Goal: Information Seeking & Learning: Learn about a topic

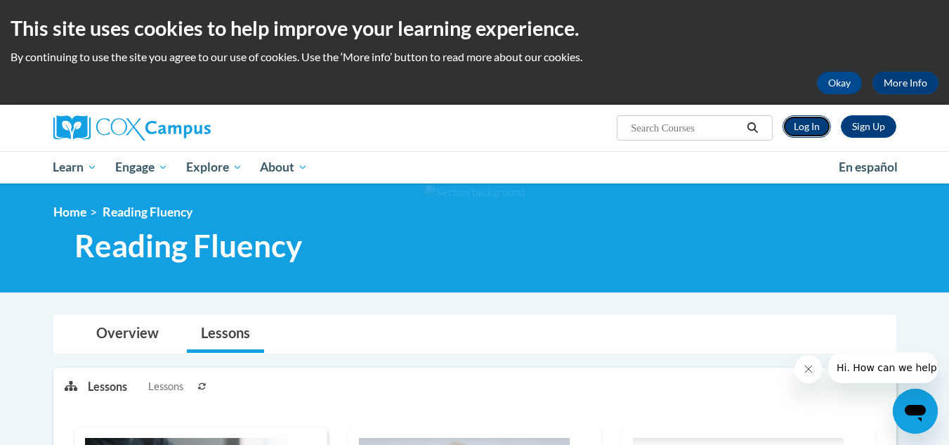
click at [797, 126] on link "Log In" at bounding box center [807, 126] width 48 height 22
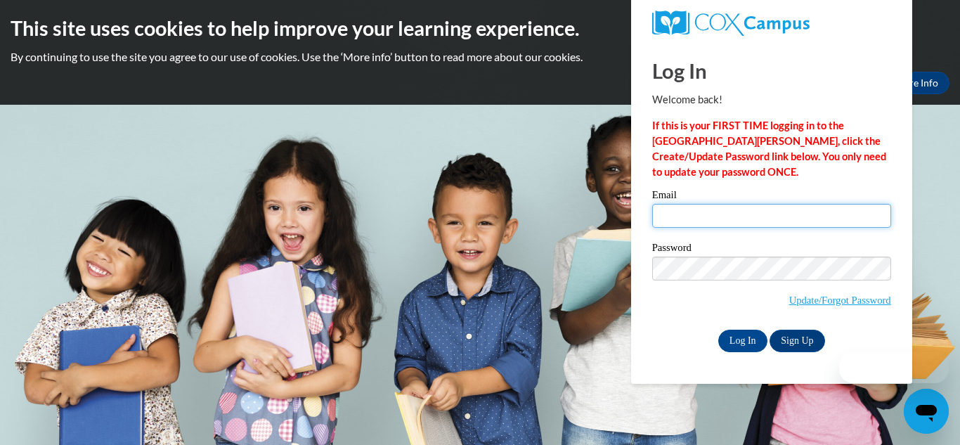
type input "rwilliams@kippatl.org"
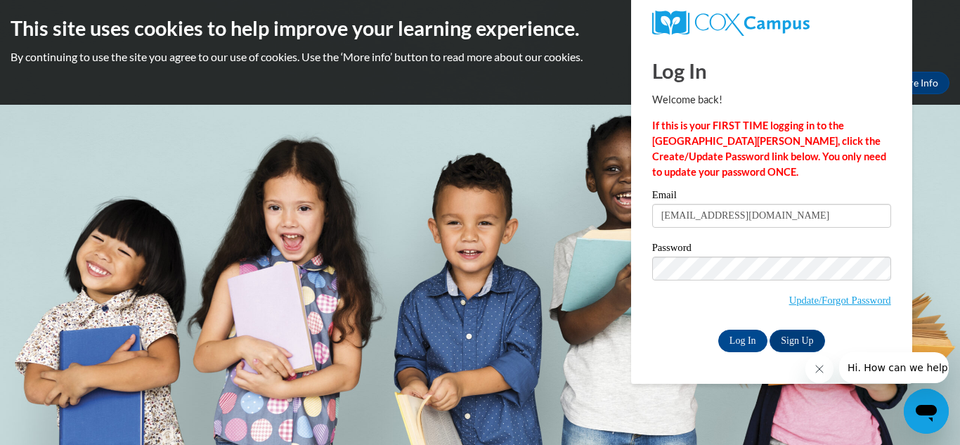
click at [743, 327] on div "Email rwilliams@kippatl.org Password Update/Forgot Password Log In Sign Up OR" at bounding box center [771, 271] width 239 height 162
click at [743, 343] on input "Log In" at bounding box center [742, 341] width 49 height 22
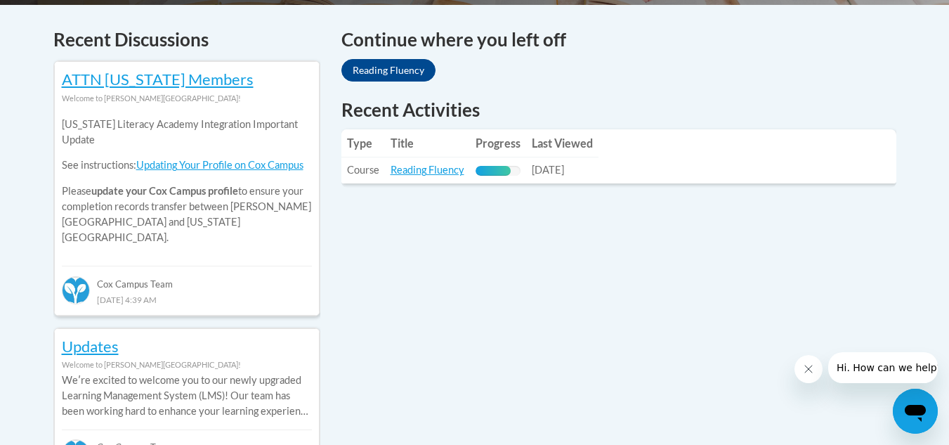
scroll to position [594, 0]
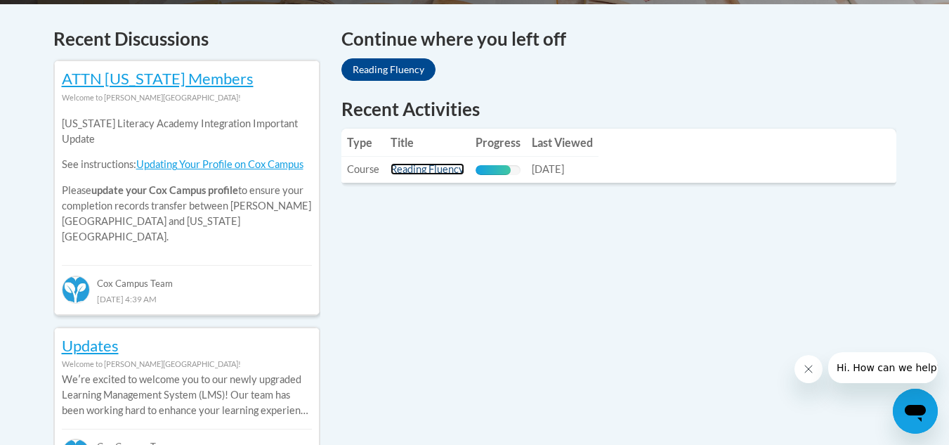
click at [441, 173] on link "Reading Fluency" at bounding box center [428, 169] width 74 height 12
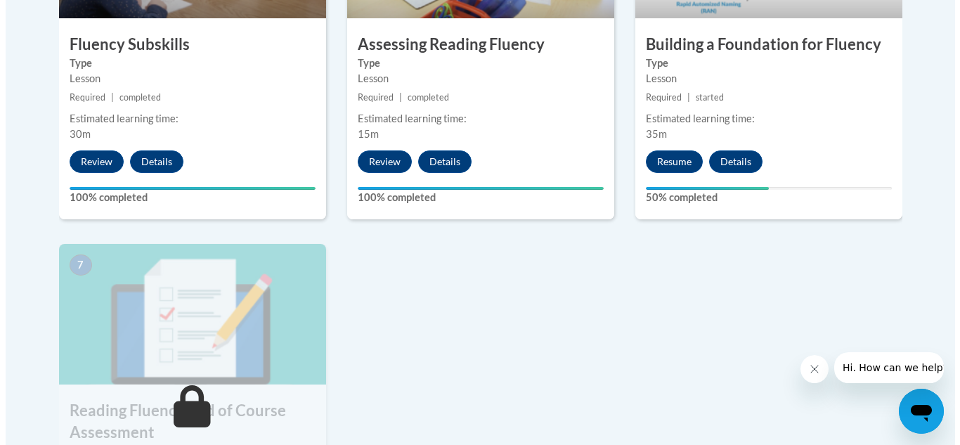
scroll to position [961, 0]
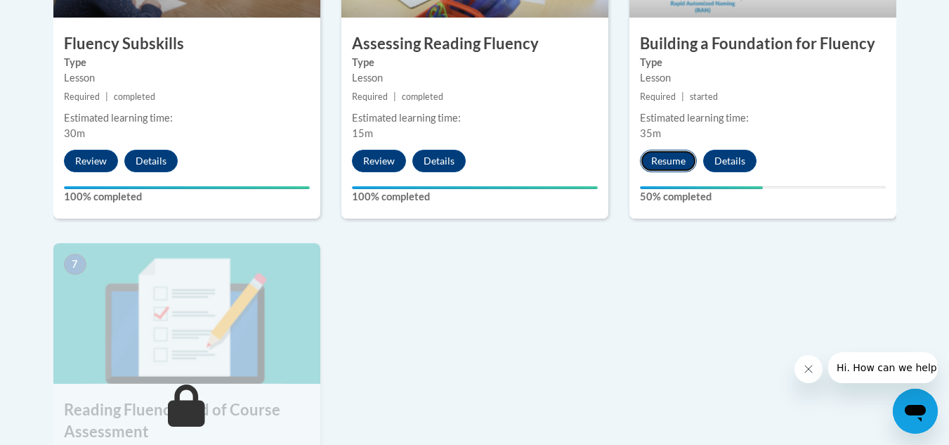
click at [656, 161] on button "Resume" at bounding box center [668, 161] width 57 height 22
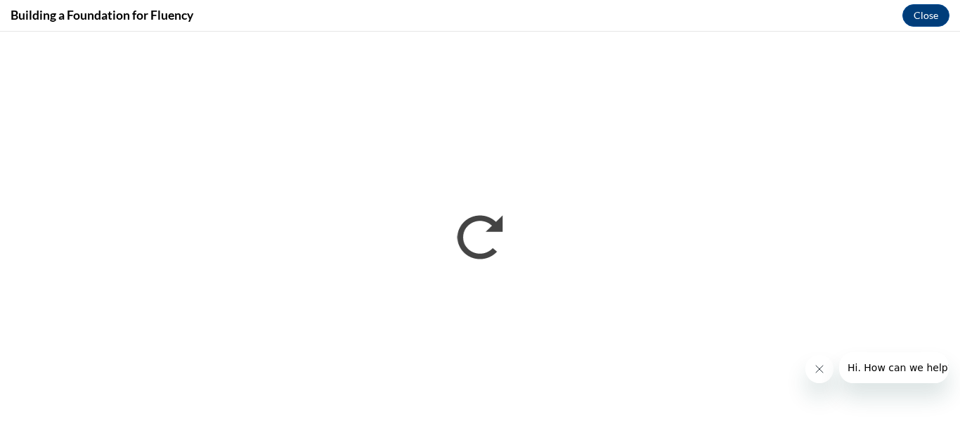
scroll to position [0, 0]
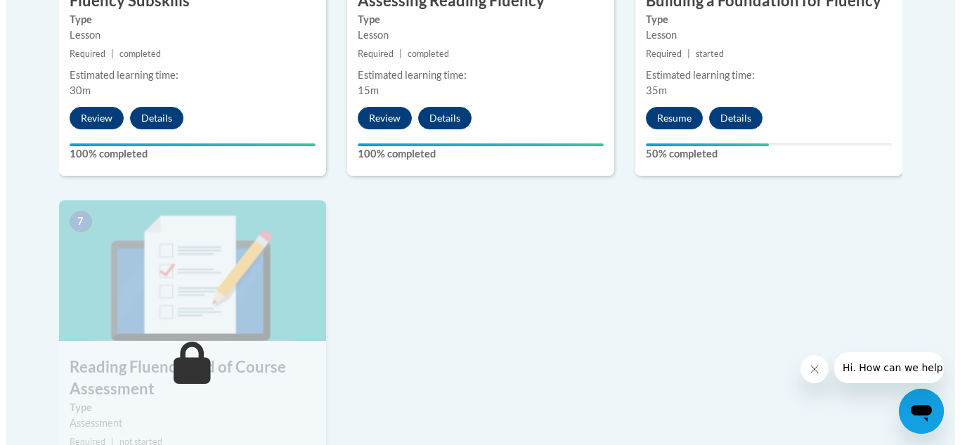
scroll to position [949, 0]
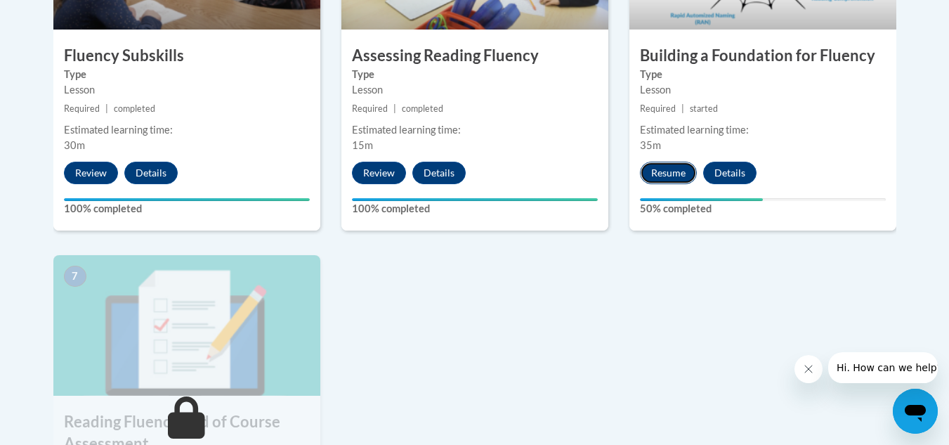
click at [675, 170] on button "Resume" at bounding box center [668, 173] width 57 height 22
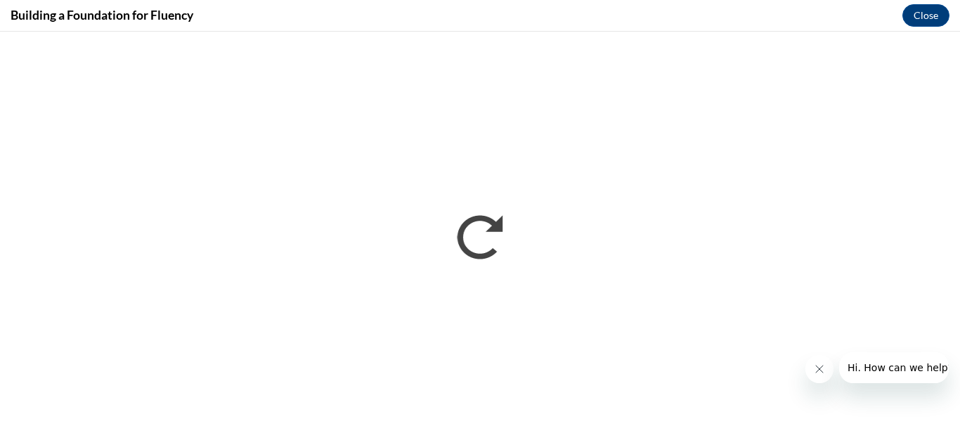
scroll to position [0, 0]
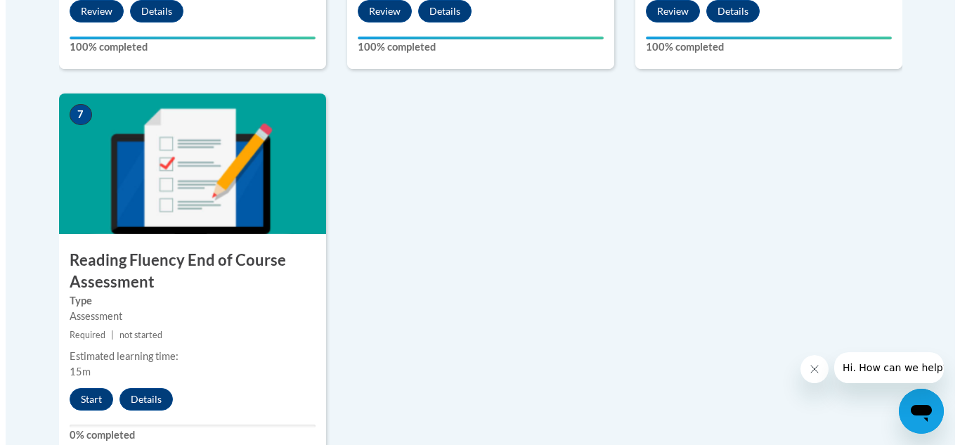
scroll to position [1114, 0]
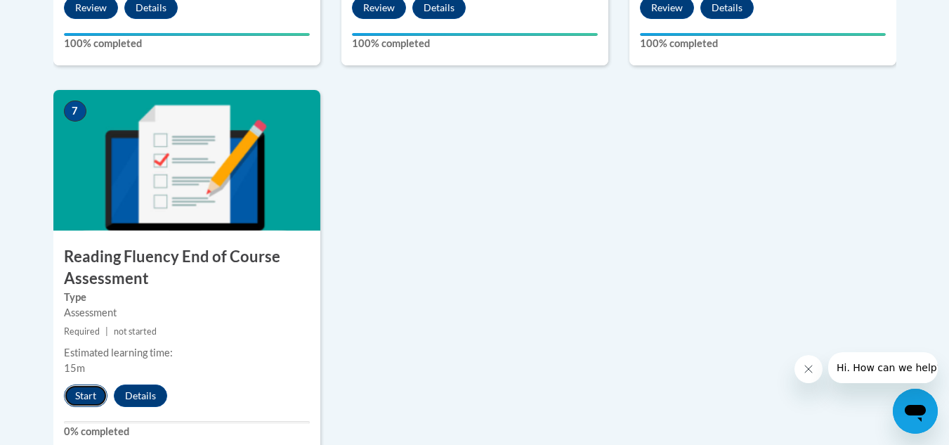
click at [86, 396] on button "Start" at bounding box center [86, 395] width 44 height 22
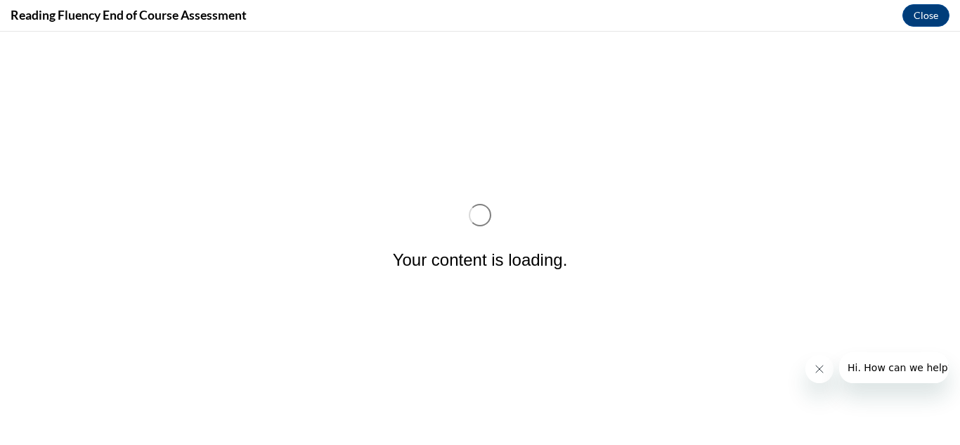
scroll to position [0, 0]
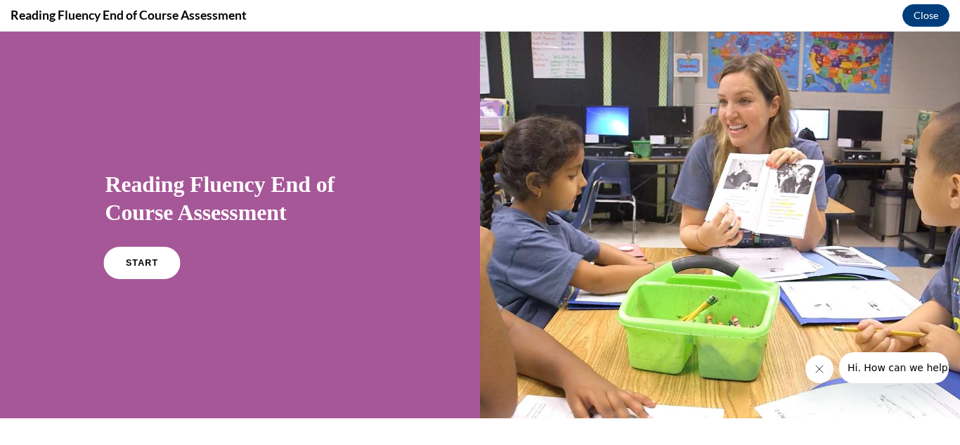
click at [141, 272] on link "START" at bounding box center [141, 263] width 77 height 32
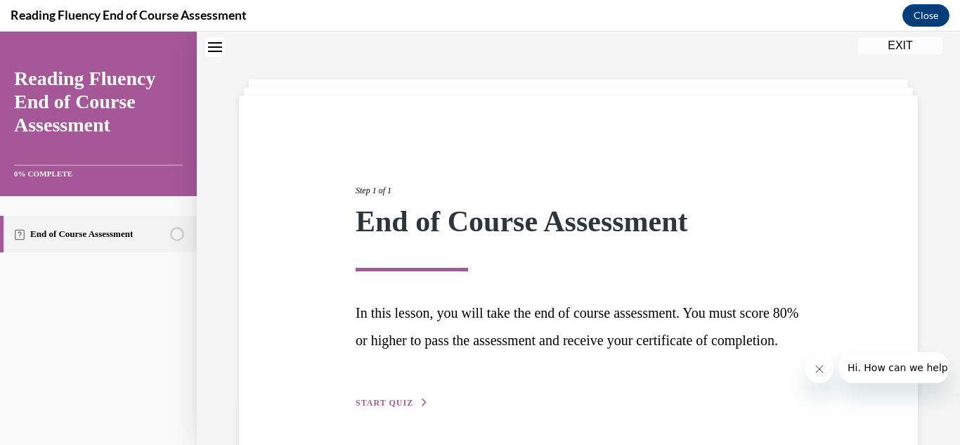
scroll to position [120, 0]
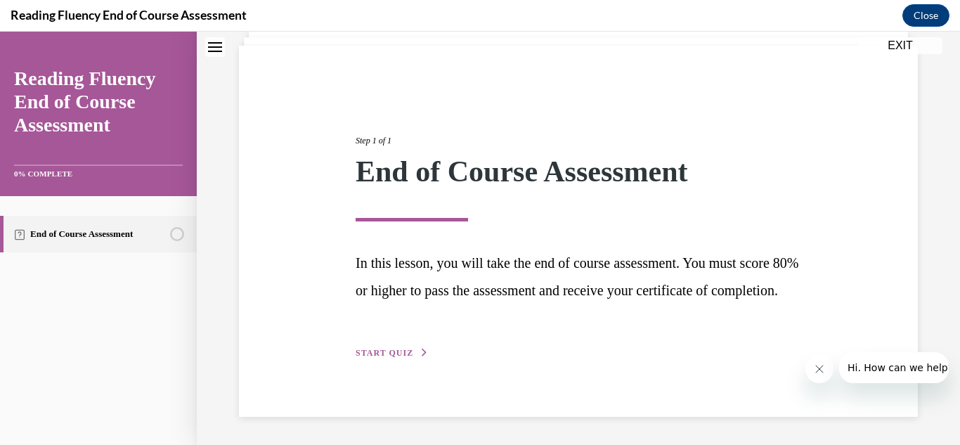
click at [386, 356] on span "START QUIZ" at bounding box center [385, 353] width 58 height 10
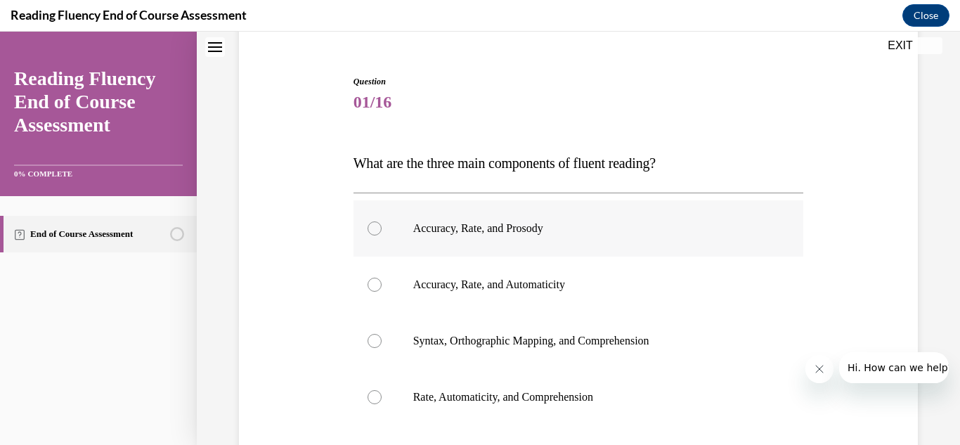
click at [360, 231] on label "Accuracy, Rate, and Prosody" at bounding box center [578, 228] width 450 height 56
click at [367, 231] on input "Accuracy, Rate, and Prosody" at bounding box center [374, 228] width 14 height 14
radio input "true"
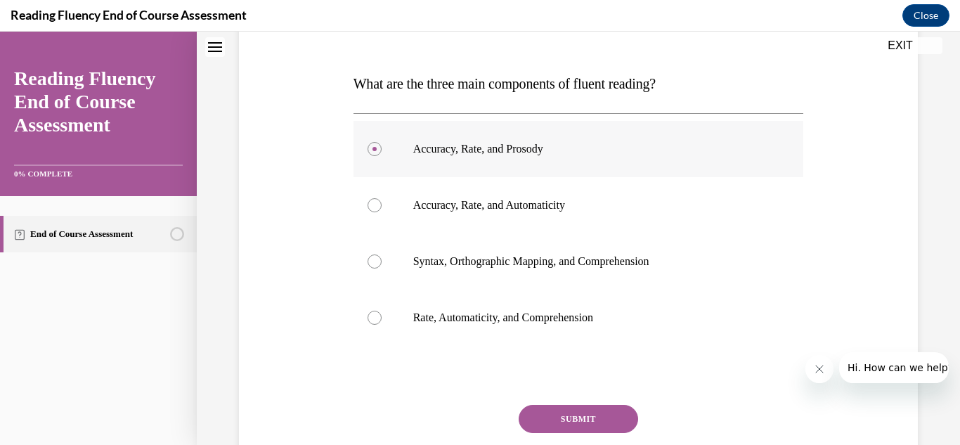
scroll to position [210, 0]
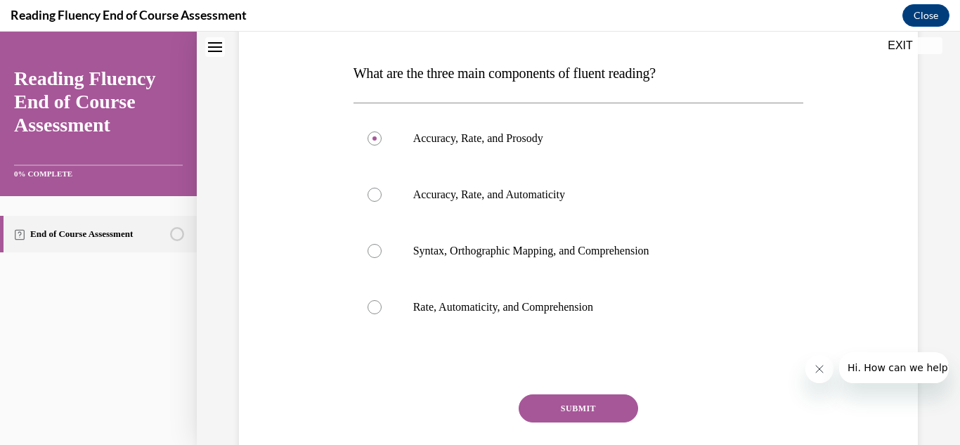
click at [554, 408] on button "SUBMIT" at bounding box center [578, 408] width 119 height 28
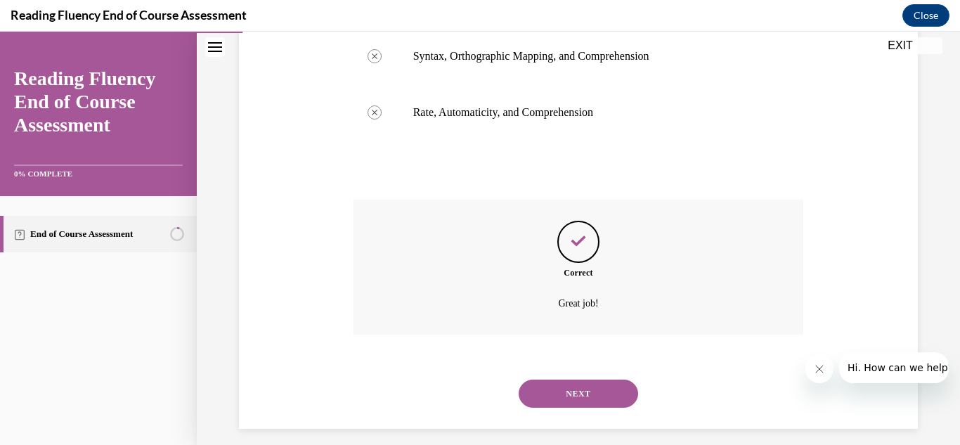
scroll to position [417, 0]
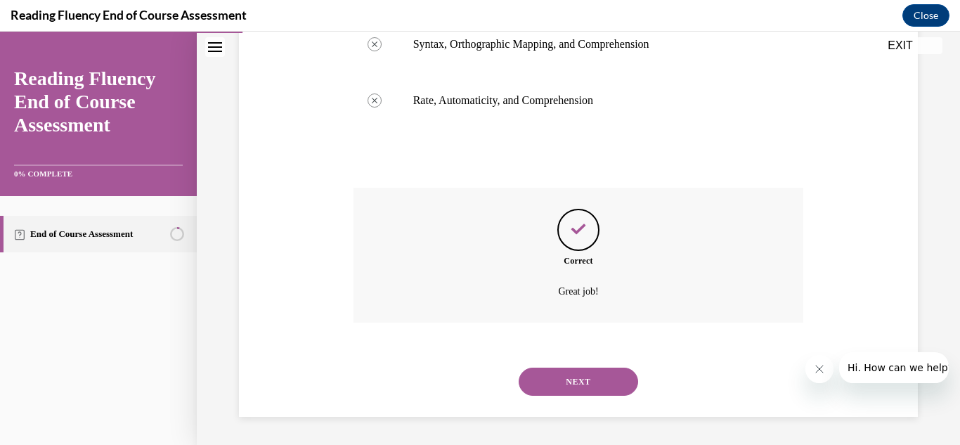
click at [575, 381] on button "NEXT" at bounding box center [578, 381] width 119 height 28
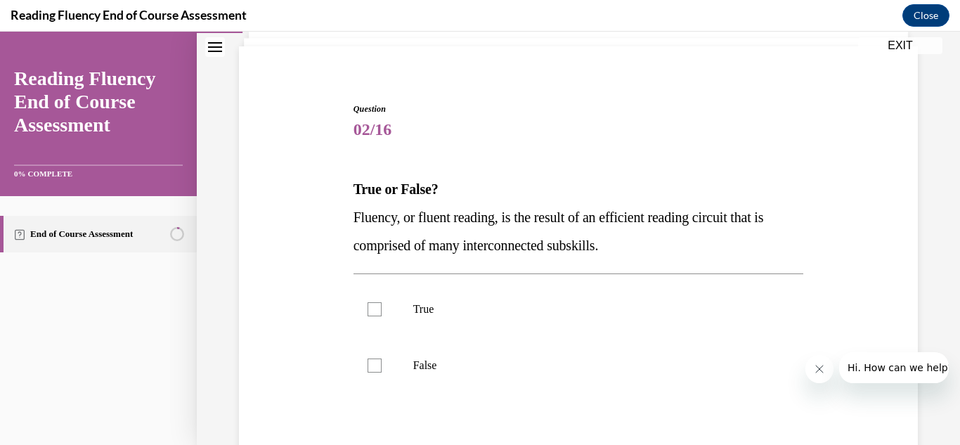
scroll to position [93, 0]
click at [358, 310] on label "True" at bounding box center [578, 308] width 450 height 56
click at [367, 310] on input "True" at bounding box center [374, 308] width 14 height 14
checkbox input "true"
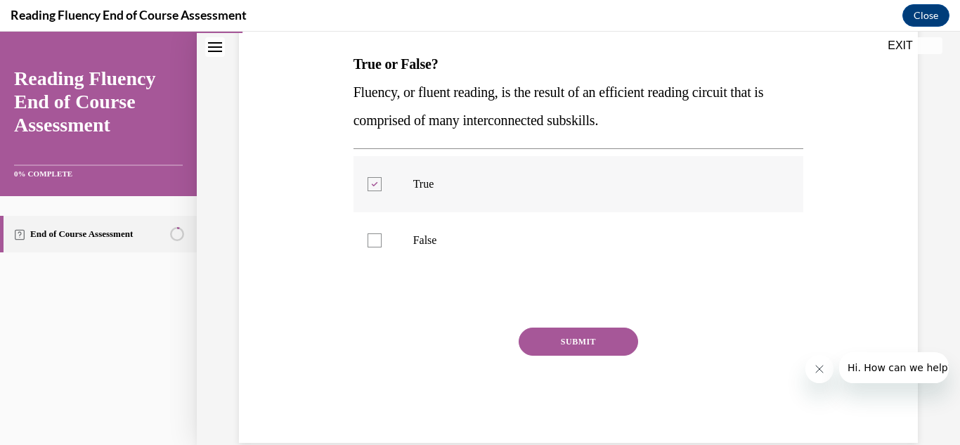
scroll to position [219, 0]
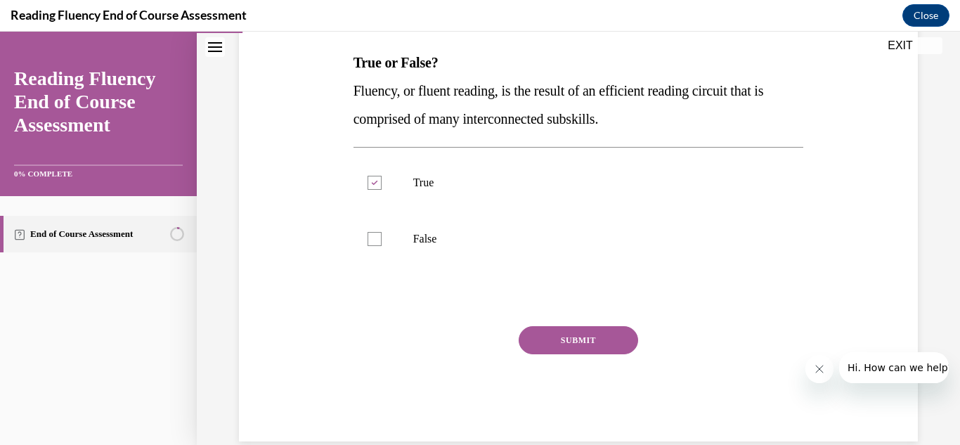
click at [574, 350] on button "SUBMIT" at bounding box center [578, 340] width 119 height 28
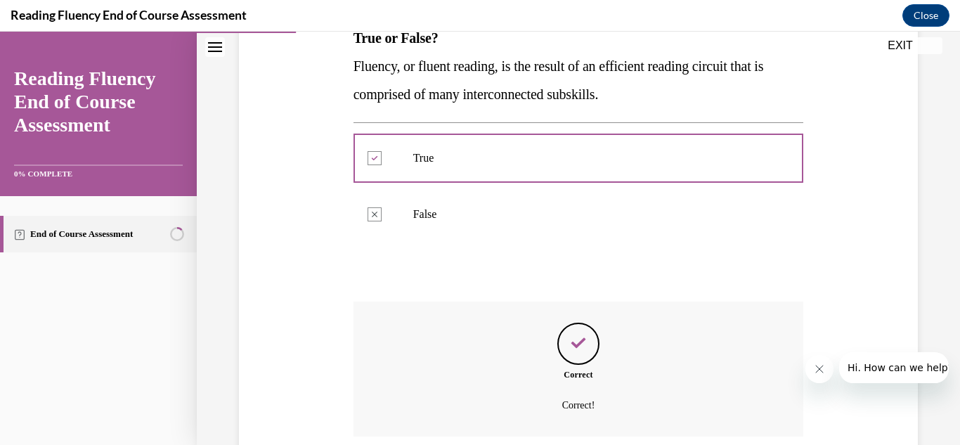
scroll to position [358, 0]
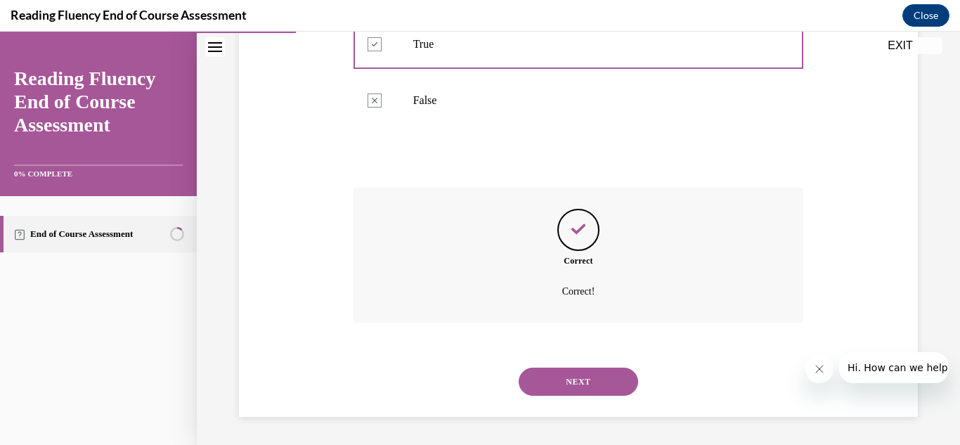
click at [575, 377] on button "NEXT" at bounding box center [578, 381] width 119 height 28
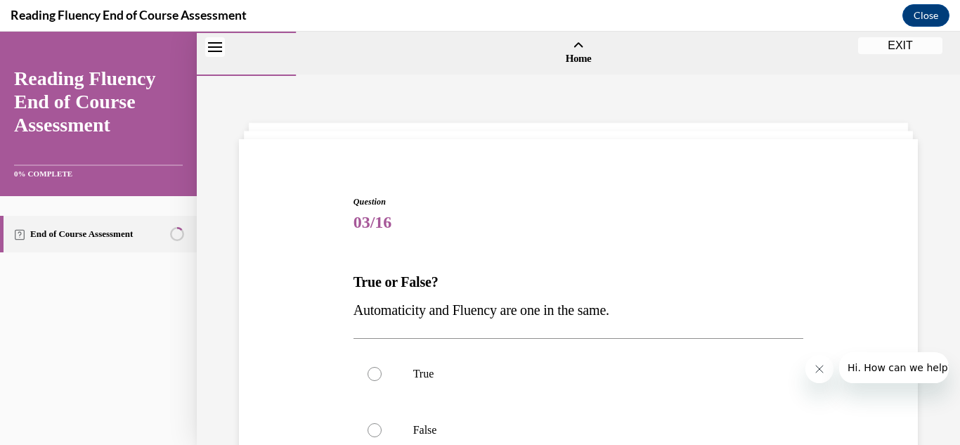
scroll to position [130, 0]
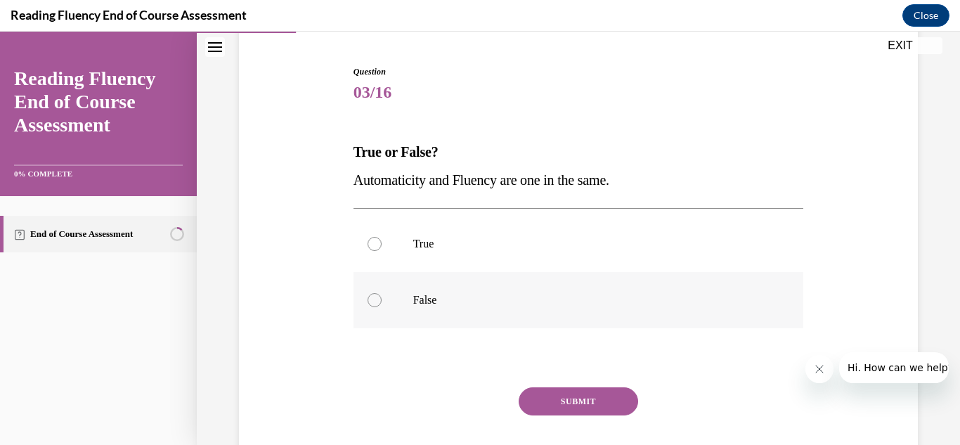
click at [381, 302] on label "False" at bounding box center [578, 300] width 450 height 56
click at [381, 302] on input "False" at bounding box center [374, 300] width 14 height 14
radio input "true"
click at [595, 403] on button "SUBMIT" at bounding box center [578, 401] width 119 height 28
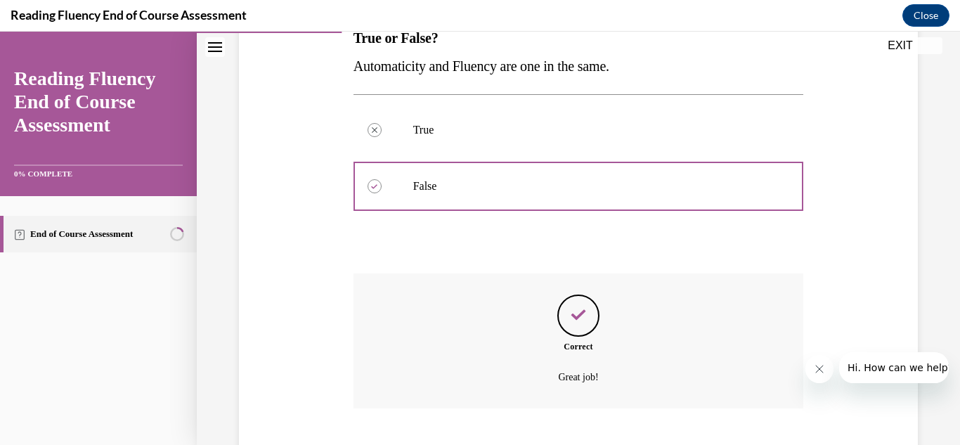
scroll to position [330, 0]
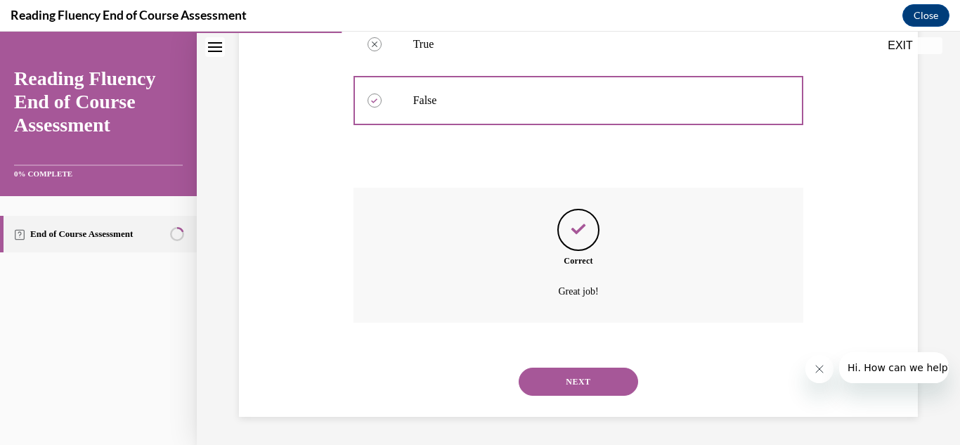
click at [587, 384] on button "NEXT" at bounding box center [578, 381] width 119 height 28
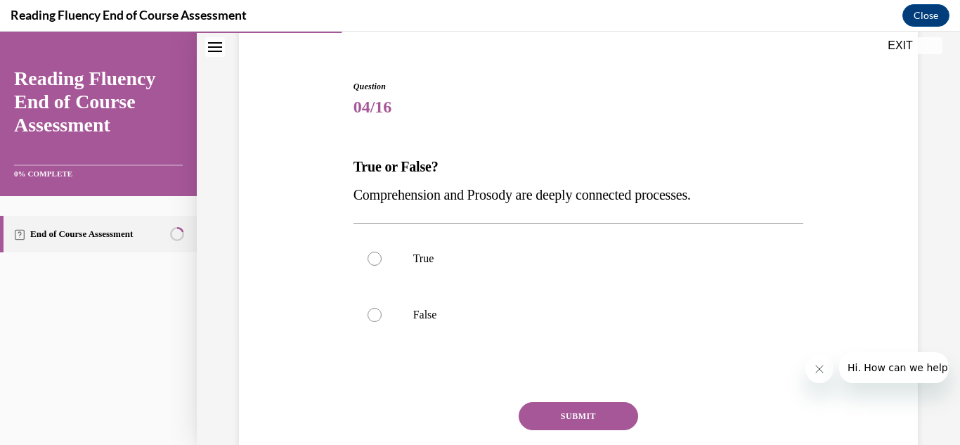
scroll to position [116, 0]
click at [375, 254] on div at bounding box center [374, 258] width 14 height 14
click at [375, 254] on input "True" at bounding box center [374, 258] width 14 height 14
radio input "true"
click at [609, 422] on button "SUBMIT" at bounding box center [578, 415] width 119 height 28
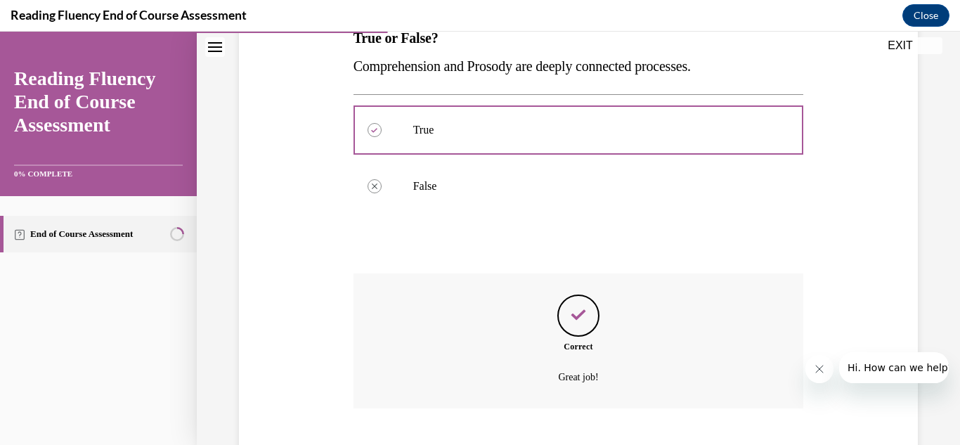
scroll to position [330, 0]
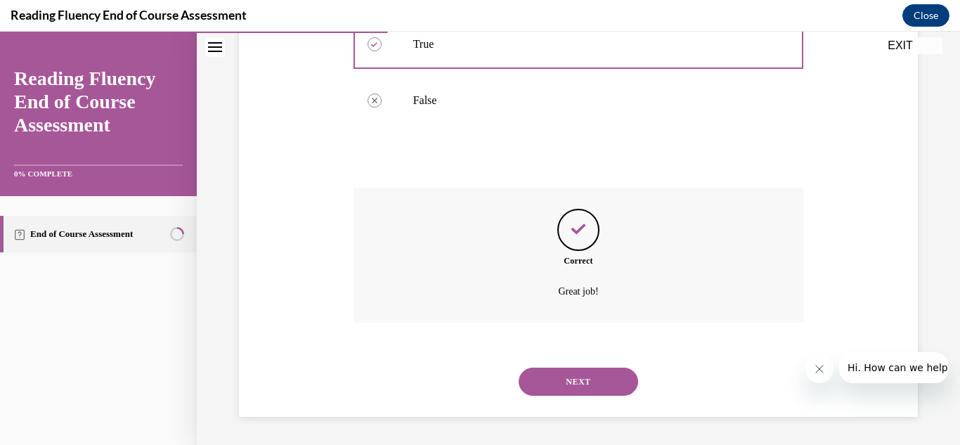
click at [578, 381] on button "NEXT" at bounding box center [578, 381] width 119 height 28
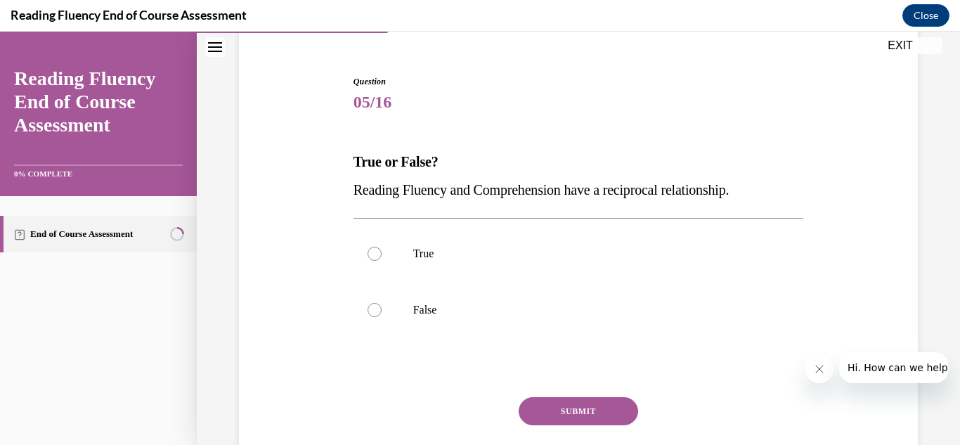
scroll to position [121, 0]
click at [419, 248] on p "True" at bounding box center [591, 253] width 356 height 14
click at [382, 248] on input "True" at bounding box center [374, 253] width 14 height 14
radio input "true"
click at [591, 406] on button "SUBMIT" at bounding box center [578, 410] width 119 height 28
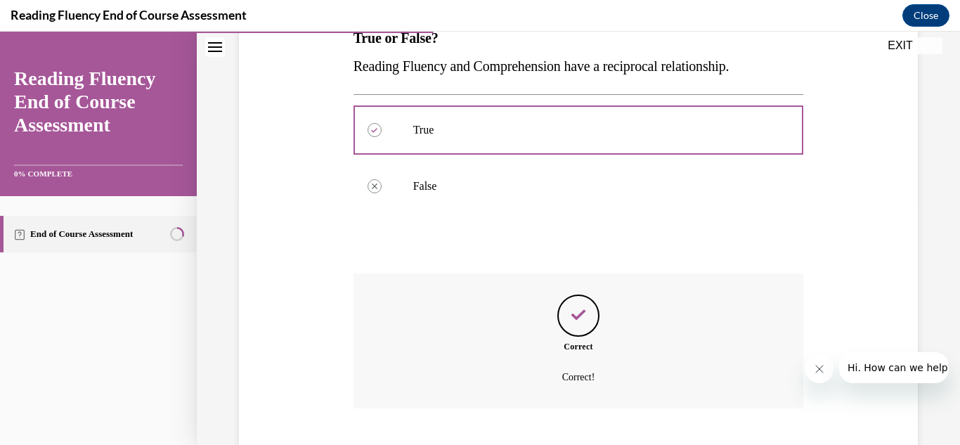
scroll to position [330, 0]
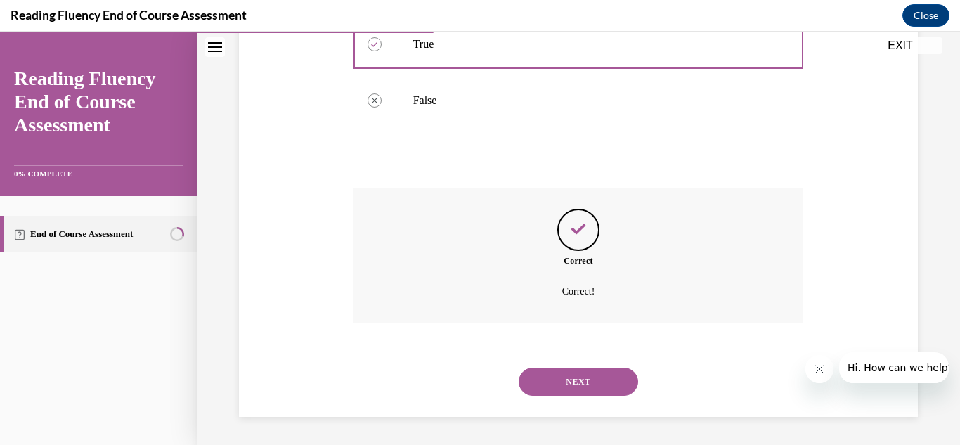
click at [577, 384] on button "NEXT" at bounding box center [578, 381] width 119 height 28
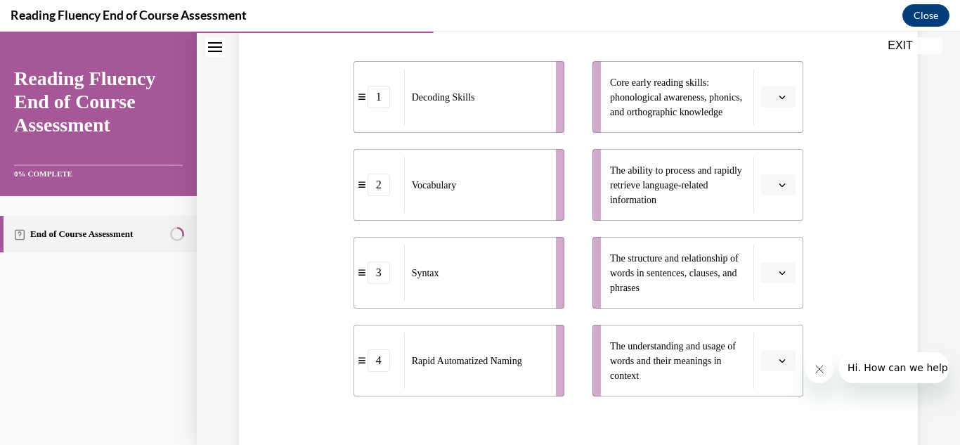
scroll to position [285, 0]
click at [779, 188] on icon "button" at bounding box center [782, 184] width 7 height 7
click at [779, 185] on icon "button" at bounding box center [782, 184] width 7 height 4
click at [779, 188] on icon "button" at bounding box center [782, 184] width 7 height 7
click at [765, 358] on span "4" at bounding box center [764, 356] width 5 height 11
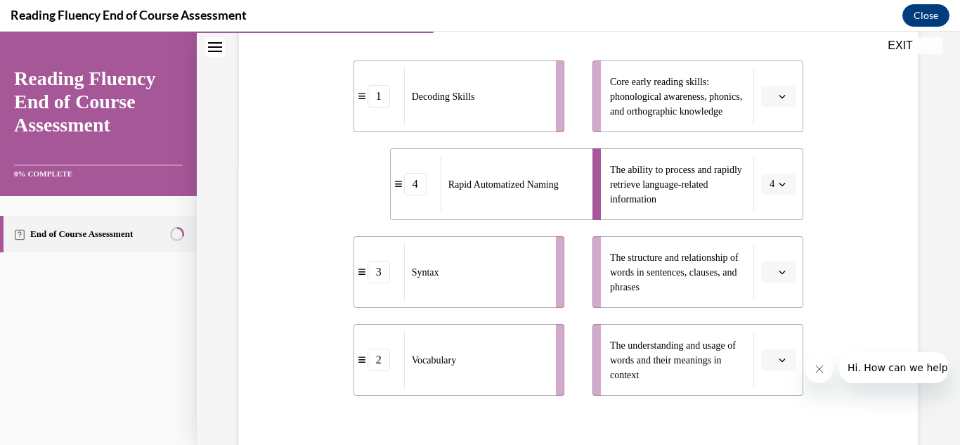
click at [774, 282] on button "button" at bounding box center [778, 271] width 34 height 21
click at [771, 237] on div "3" at bounding box center [767, 240] width 35 height 28
click at [779, 370] on button "button" at bounding box center [778, 359] width 34 height 21
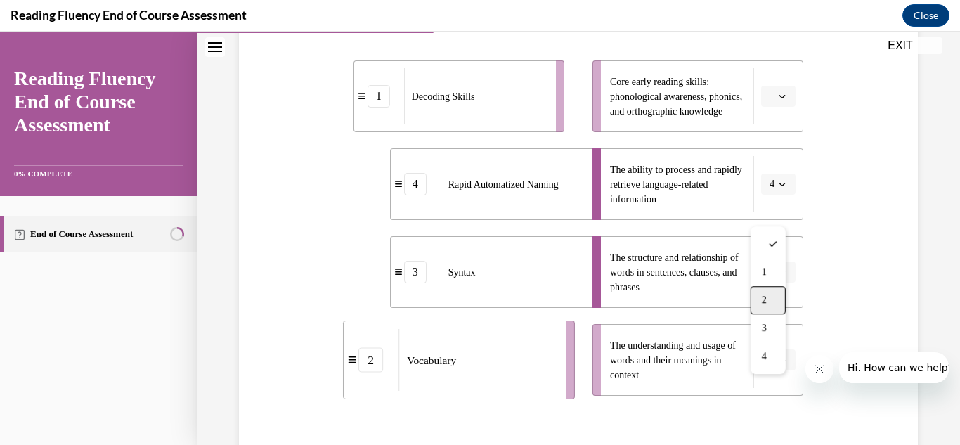
click at [773, 306] on div "2" at bounding box center [767, 300] width 35 height 28
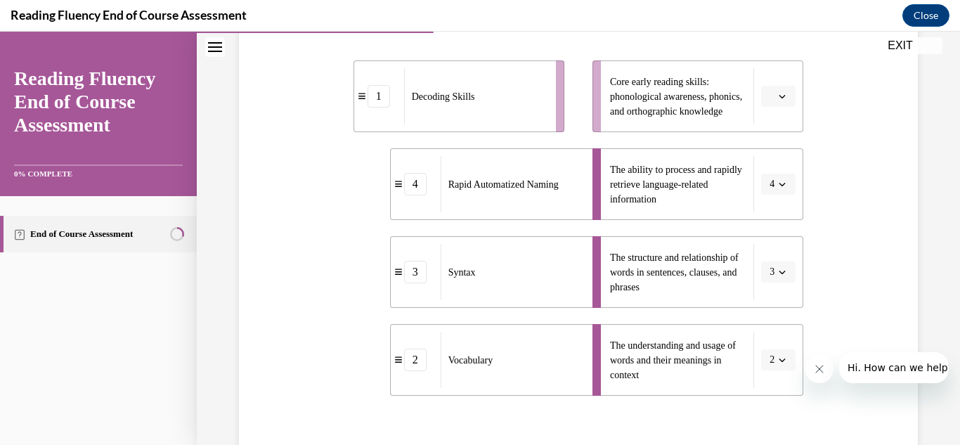
click at [777, 107] on button "button" at bounding box center [778, 96] width 34 height 21
click at [775, 179] on div "1" at bounding box center [767, 184] width 35 height 28
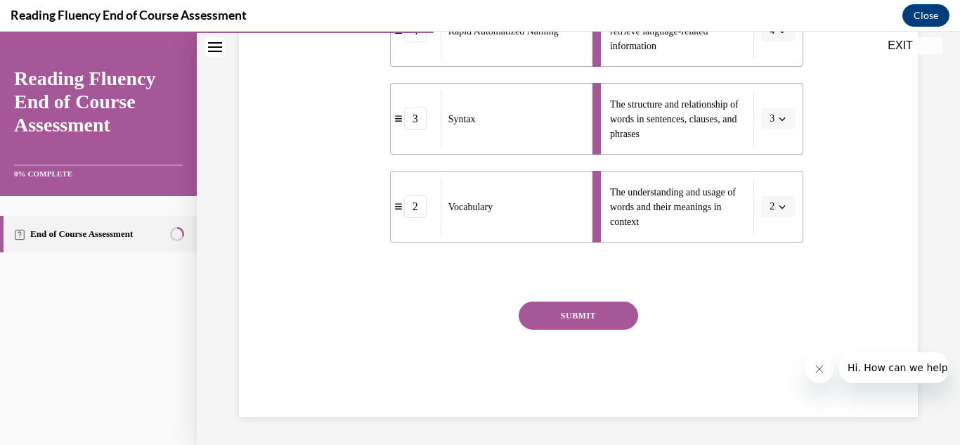
click at [582, 322] on button "SUBMIT" at bounding box center [578, 315] width 119 height 28
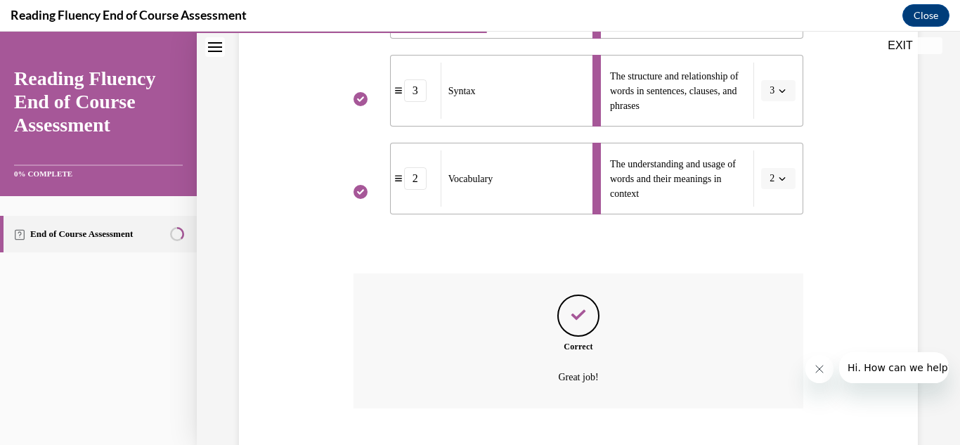
scroll to position [580, 0]
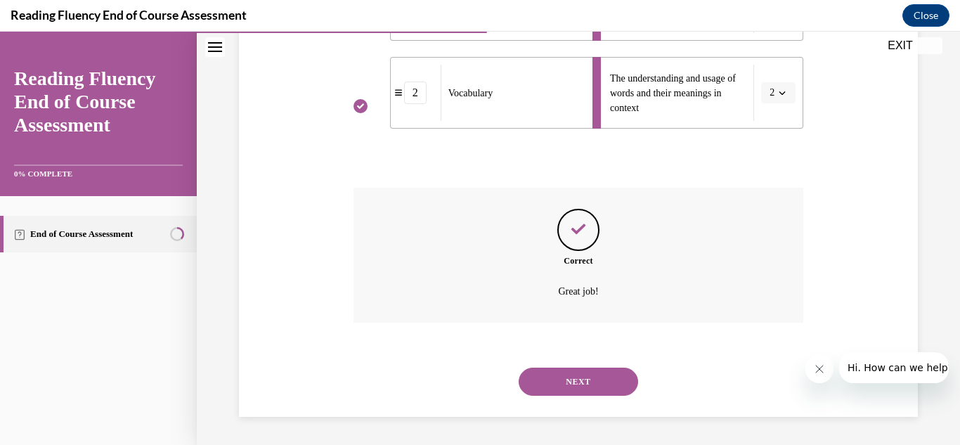
click at [572, 378] on button "NEXT" at bounding box center [578, 381] width 119 height 28
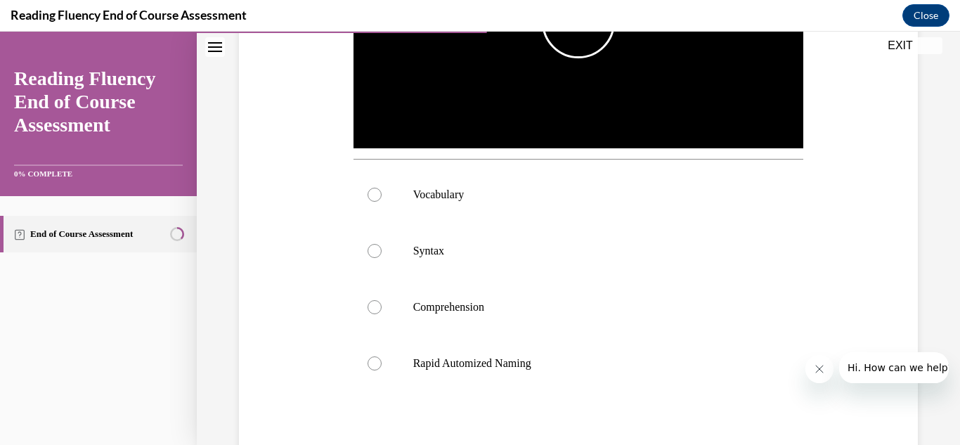
scroll to position [439, 0]
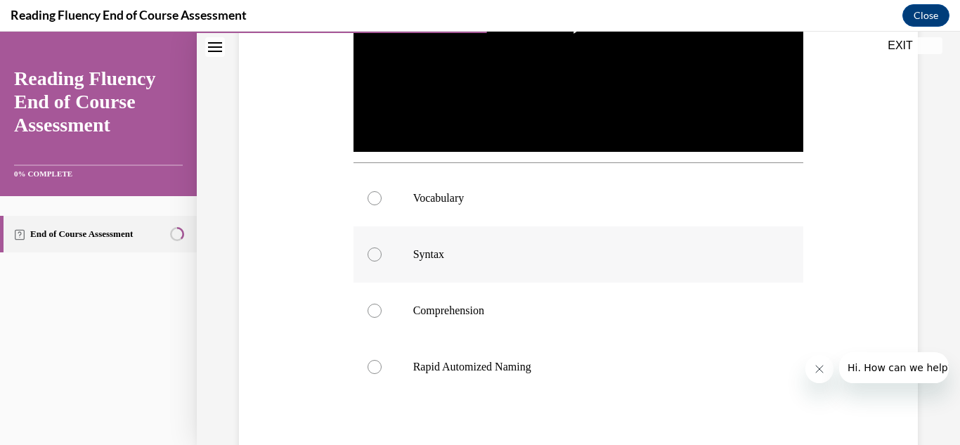
click at [412, 259] on label "Syntax" at bounding box center [578, 254] width 450 height 56
click at [382, 259] on input "Syntax" at bounding box center [374, 254] width 14 height 14
radio input "true"
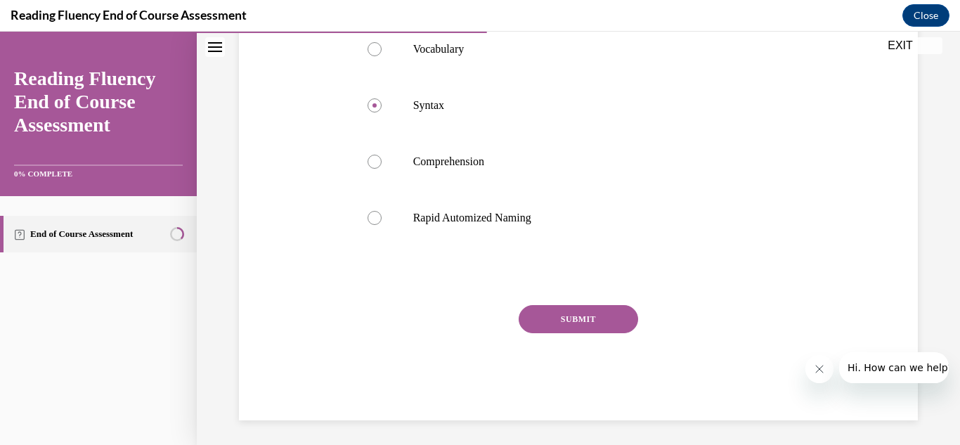
click at [559, 308] on button "SUBMIT" at bounding box center [578, 319] width 119 height 28
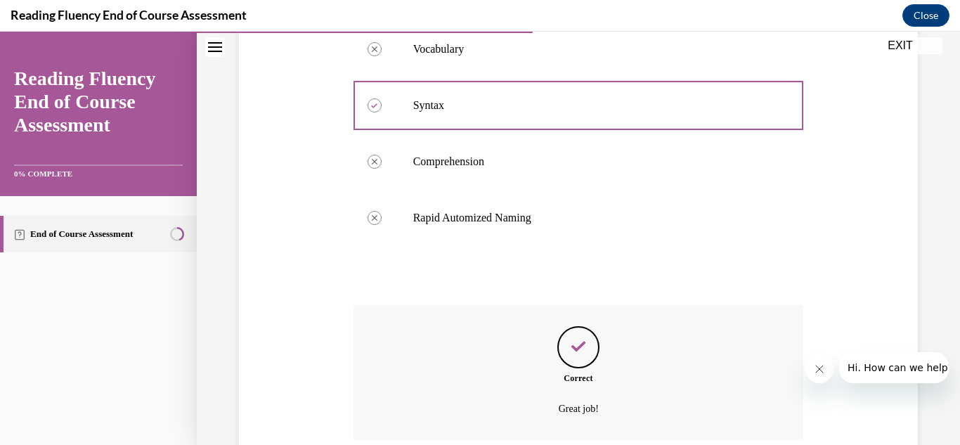
scroll to position [702, 0]
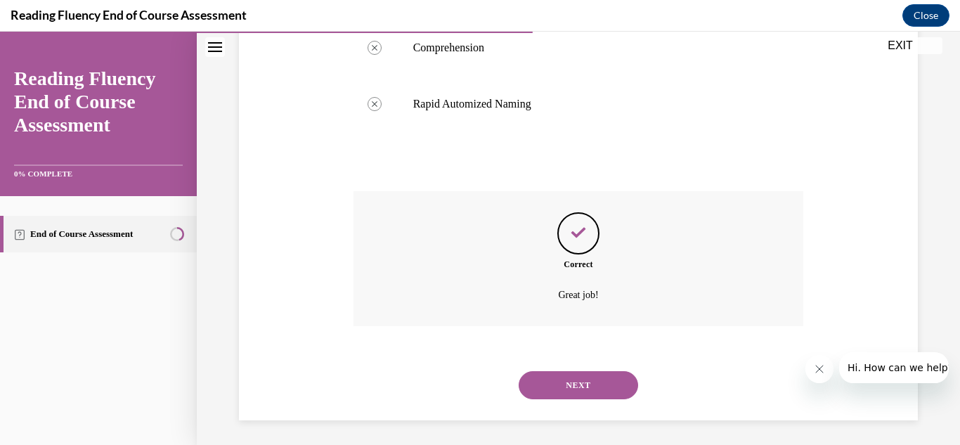
click at [556, 378] on button "NEXT" at bounding box center [578, 385] width 119 height 28
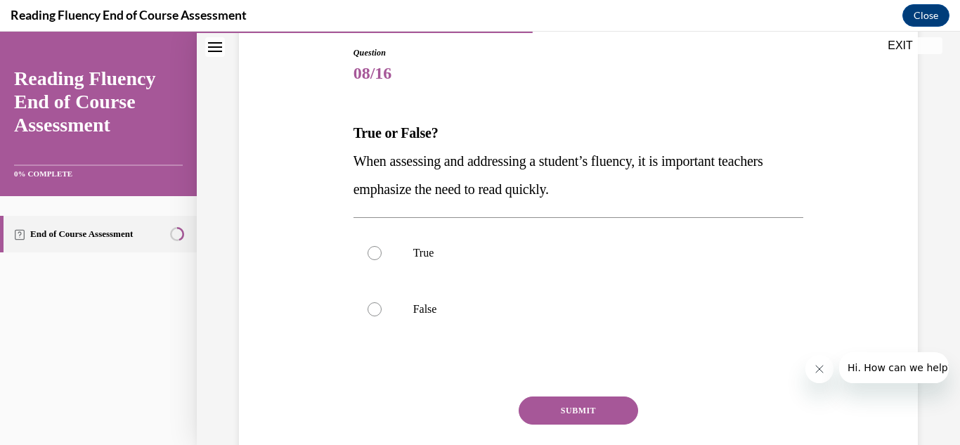
scroll to position [150, 0]
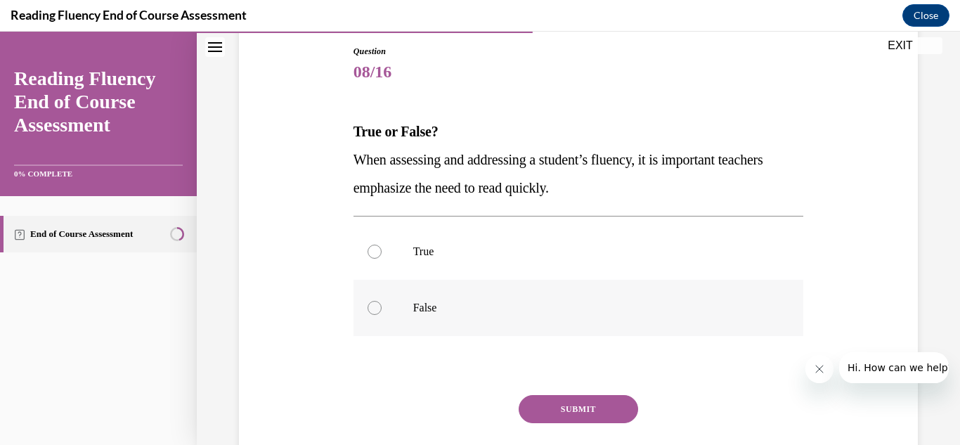
click at [464, 282] on label "False" at bounding box center [578, 308] width 450 height 56
click at [382, 301] on input "False" at bounding box center [374, 308] width 14 height 14
radio input "true"
click at [522, 411] on button "SUBMIT" at bounding box center [578, 409] width 119 height 28
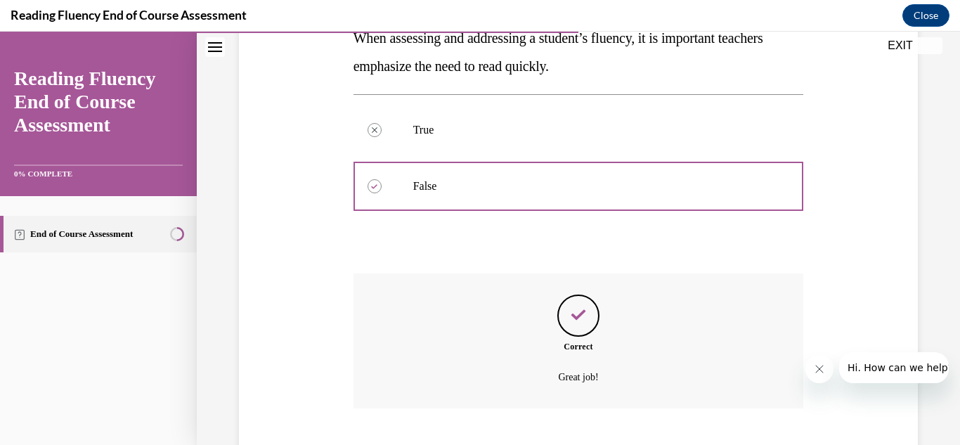
scroll to position [358, 0]
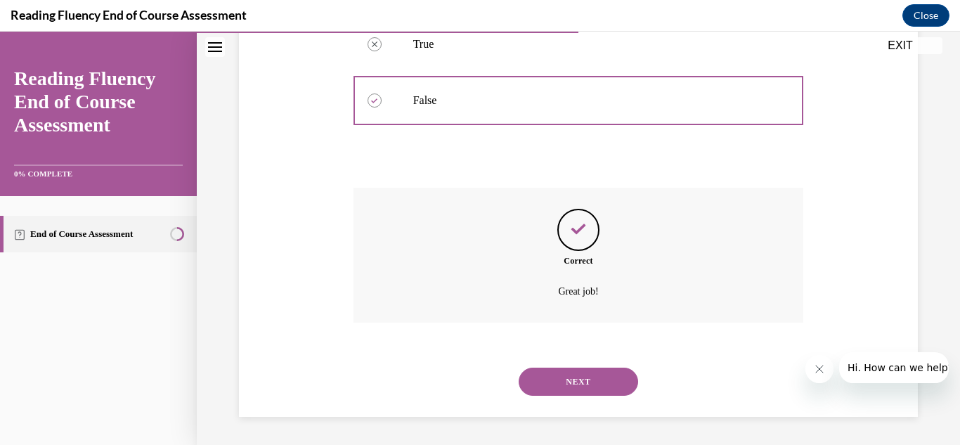
click at [568, 370] on button "NEXT" at bounding box center [578, 381] width 119 height 28
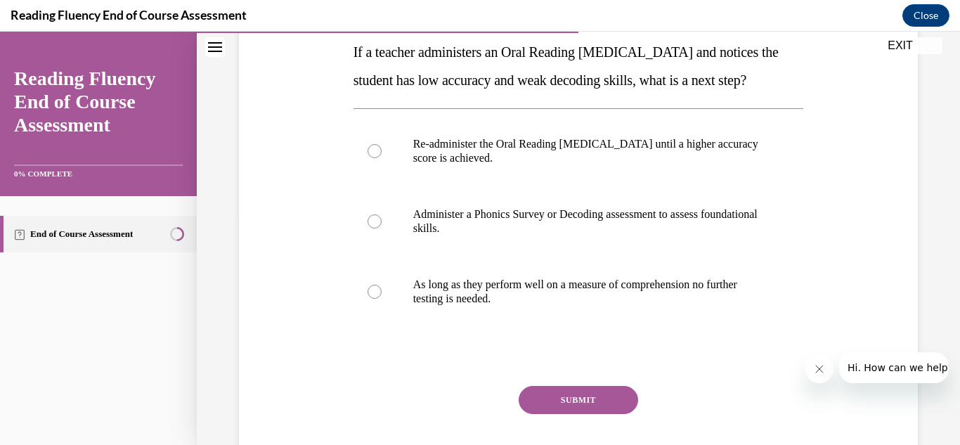
scroll to position [229, 0]
drag, startPoint x: 564, startPoint y: 261, endPoint x: 492, endPoint y: 266, distance: 71.8
click at [492, 257] on label "Administer a Phonics Survey or Decoding assessment to assess foundational skill…" at bounding box center [578, 222] width 450 height 70
click at [382, 229] on input "Administer a Phonics Survey or Decoding assessment to assess foundational skill…" at bounding box center [374, 222] width 14 height 14
radio input "true"
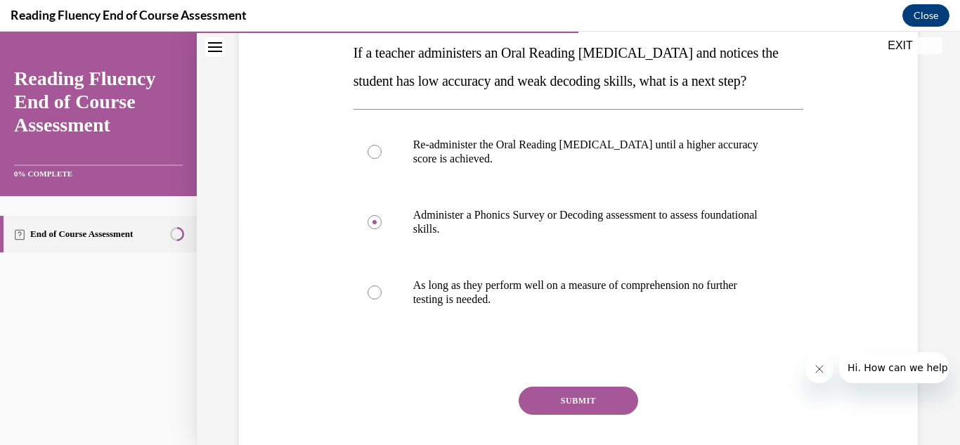
click at [580, 415] on button "SUBMIT" at bounding box center [578, 400] width 119 height 28
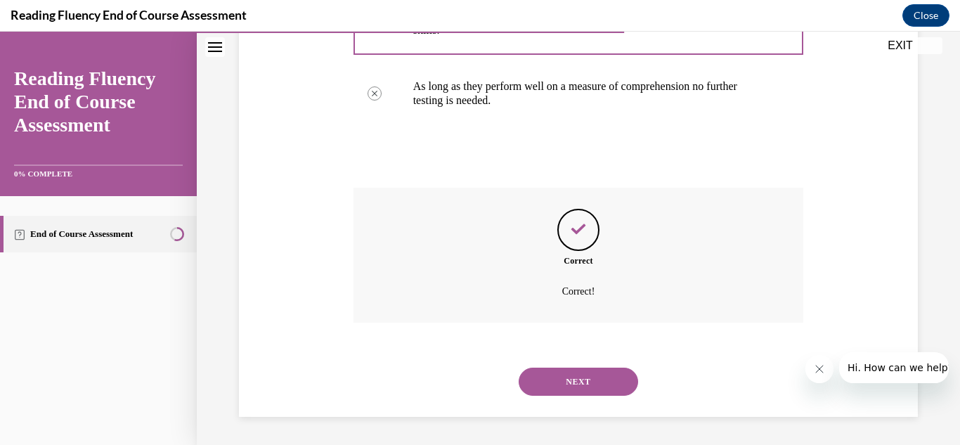
scroll to position [456, 0]
click at [581, 381] on button "NEXT" at bounding box center [578, 381] width 119 height 28
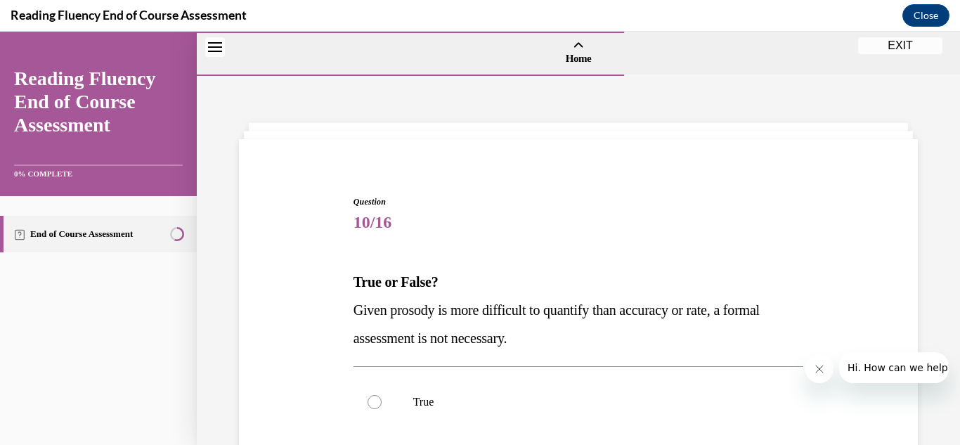
scroll to position [119, 0]
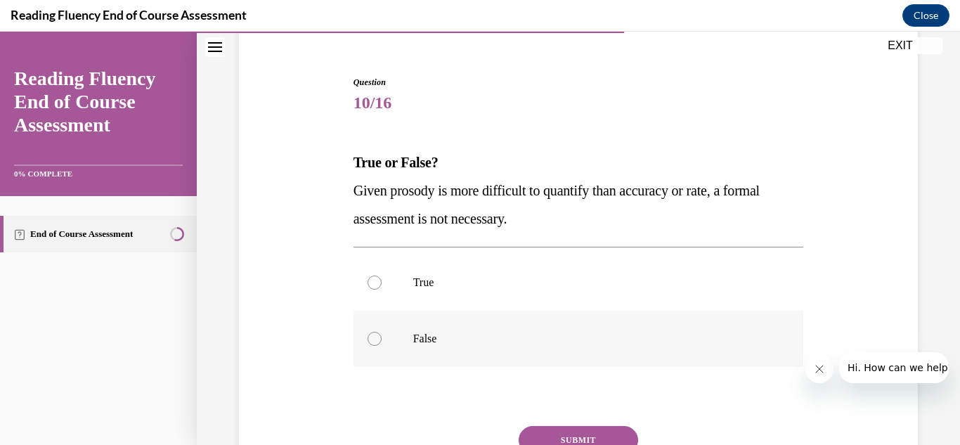
click at [493, 330] on label "False" at bounding box center [578, 339] width 450 height 56
click at [382, 332] on input "False" at bounding box center [374, 339] width 14 height 14
radio input "true"
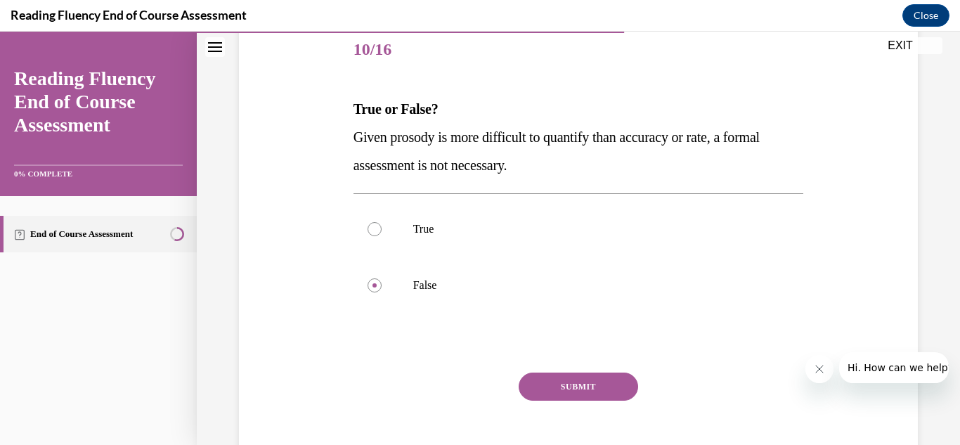
click at [566, 393] on button "SUBMIT" at bounding box center [578, 386] width 119 height 28
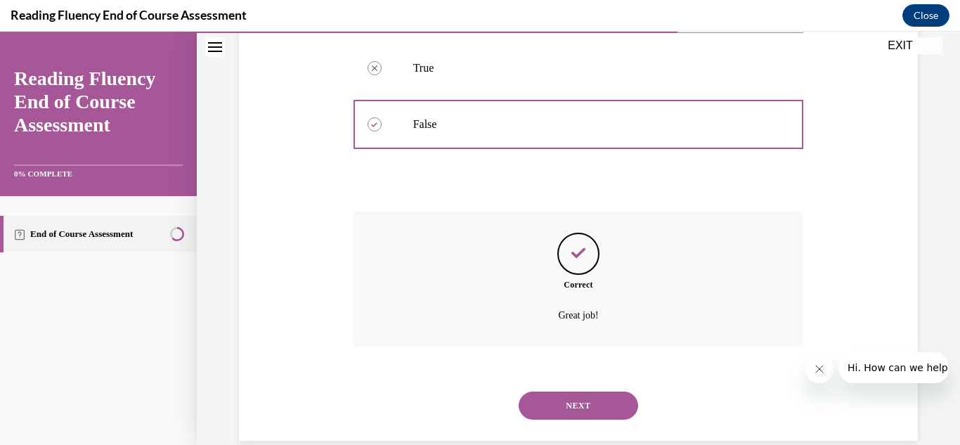
scroll to position [358, 0]
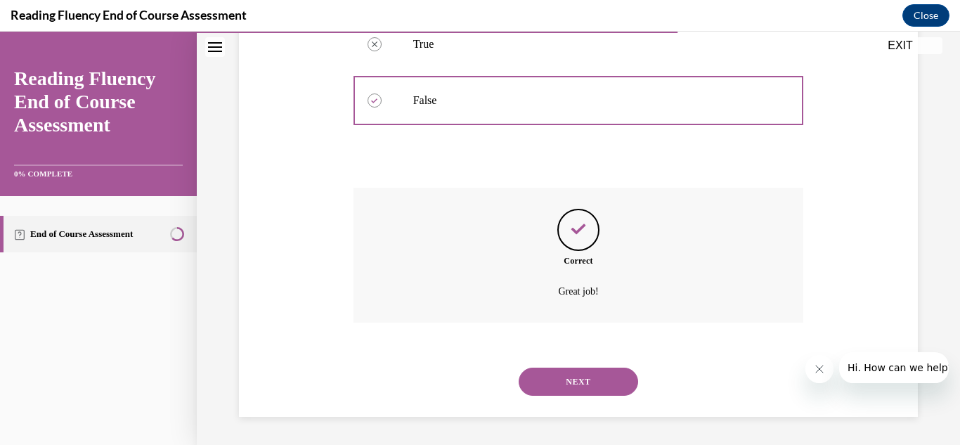
click at [582, 392] on button "NEXT" at bounding box center [578, 381] width 119 height 28
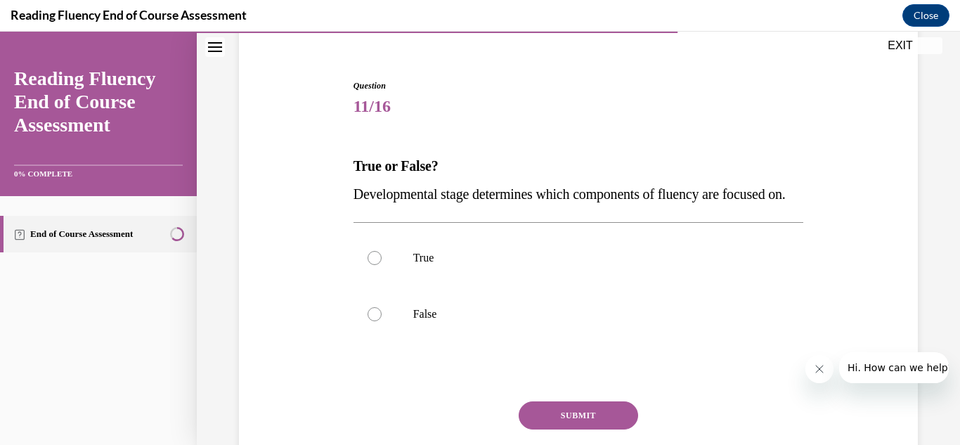
scroll to position [117, 0]
click at [432, 285] on label "True" at bounding box center [578, 257] width 450 height 56
click at [382, 264] on input "True" at bounding box center [374, 257] width 14 height 14
radio input "true"
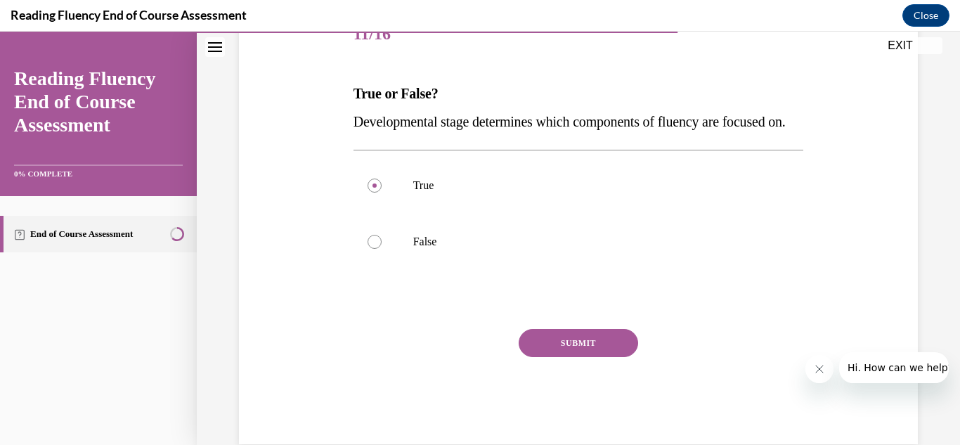
click at [592, 357] on button "SUBMIT" at bounding box center [578, 343] width 119 height 28
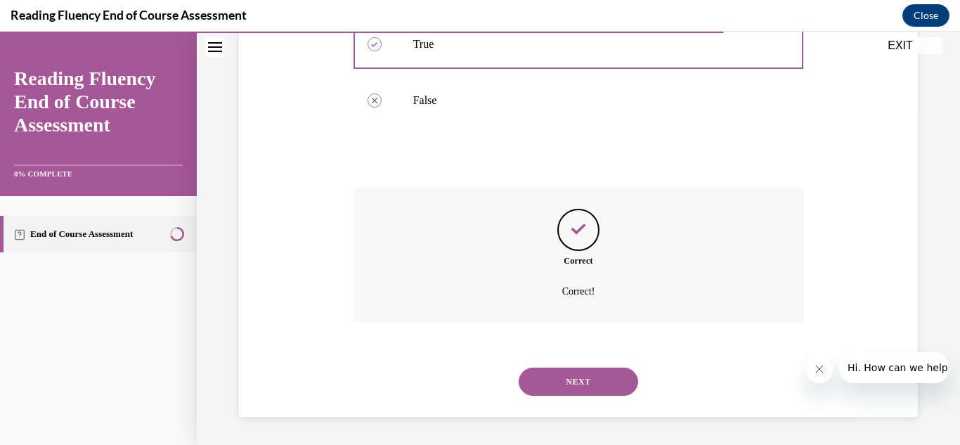
scroll to position [358, 0]
click at [578, 392] on button "NEXT" at bounding box center [578, 381] width 119 height 28
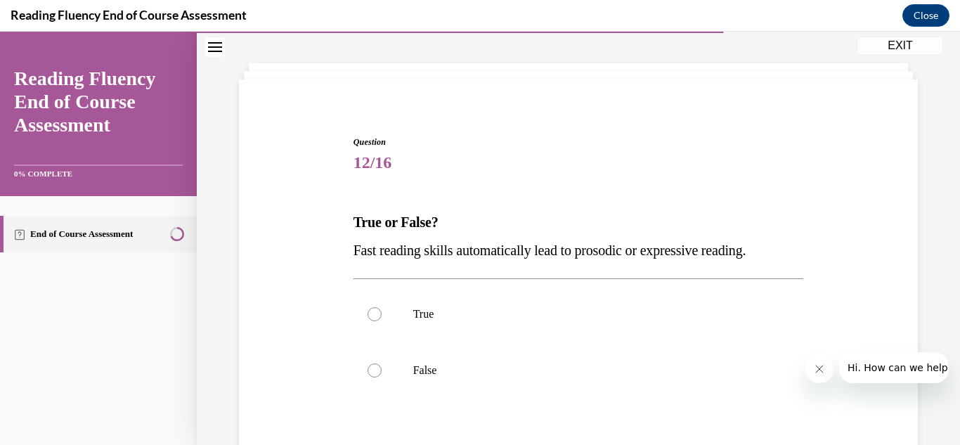
scroll to position [60, 0]
click at [573, 375] on p "False" at bounding box center [591, 370] width 356 height 14
click at [382, 375] on input "False" at bounding box center [374, 370] width 14 height 14
radio input "true"
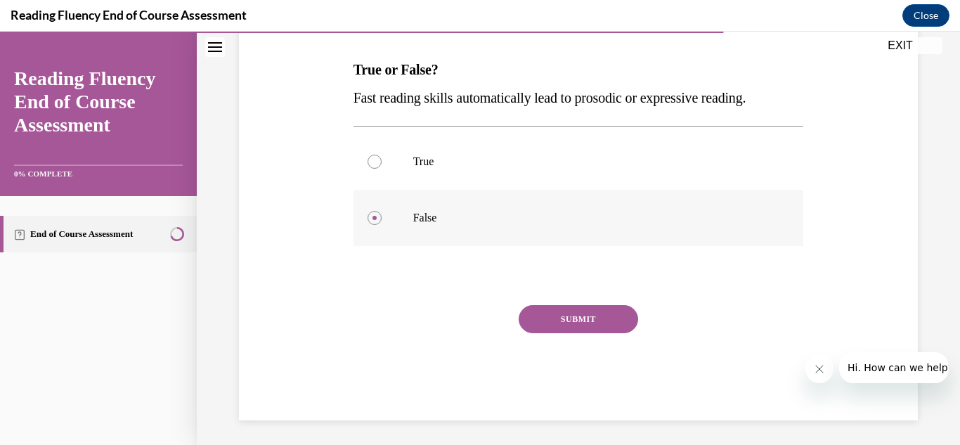
scroll to position [213, 0]
click at [590, 316] on button "SUBMIT" at bounding box center [578, 318] width 119 height 28
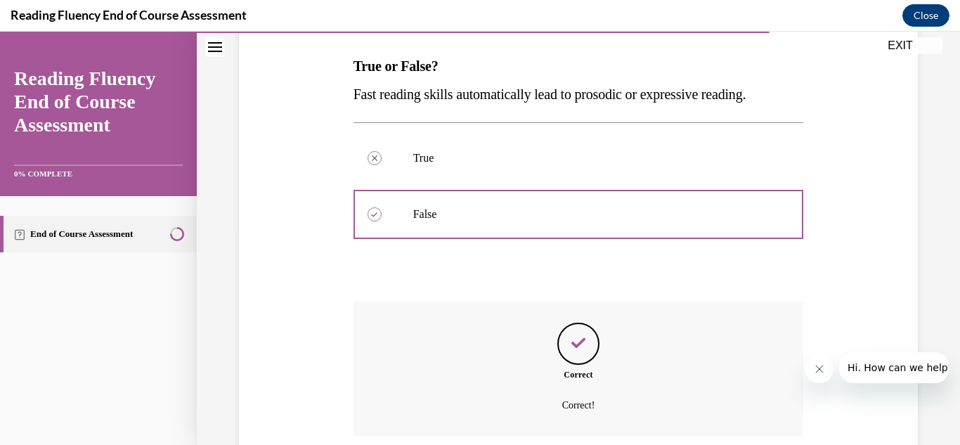
scroll to position [330, 0]
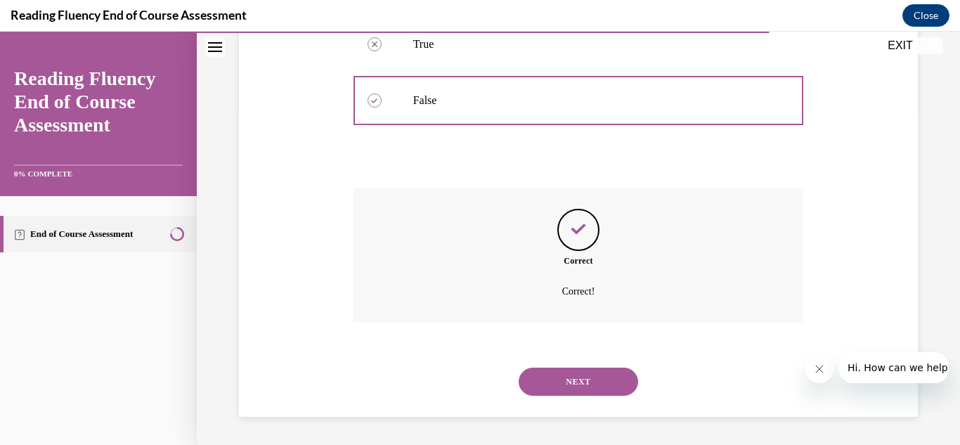
click at [575, 379] on button "NEXT" at bounding box center [578, 381] width 119 height 28
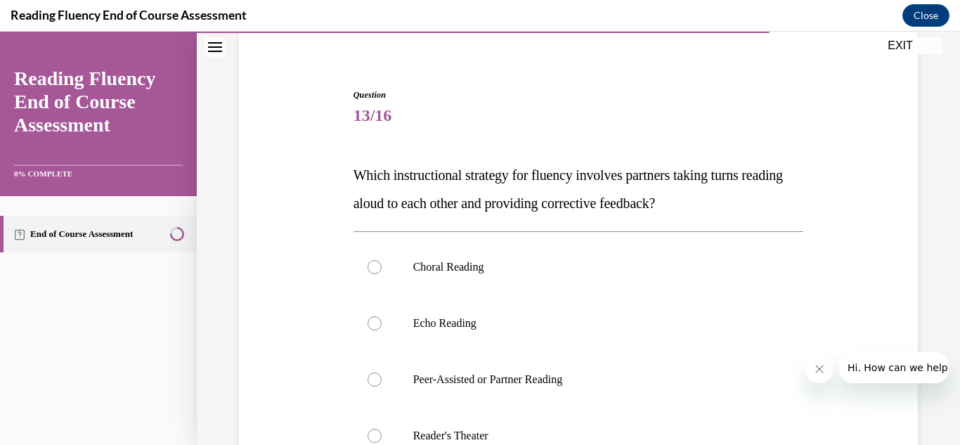
scroll to position [174, 0]
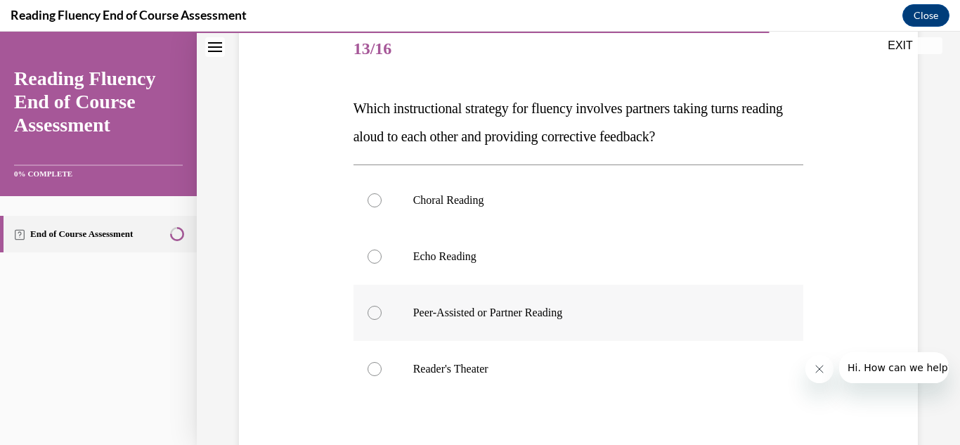
click at [441, 320] on label "Peer-Assisted or Partner Reading" at bounding box center [578, 313] width 450 height 56
click at [382, 320] on input "Peer-Assisted or Partner Reading" at bounding box center [374, 313] width 14 height 14
radio input "true"
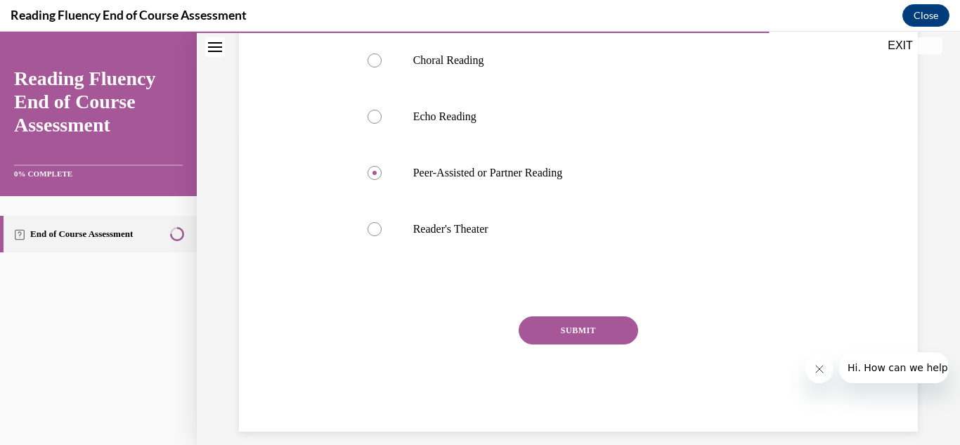
click at [559, 332] on button "SUBMIT" at bounding box center [578, 330] width 119 height 28
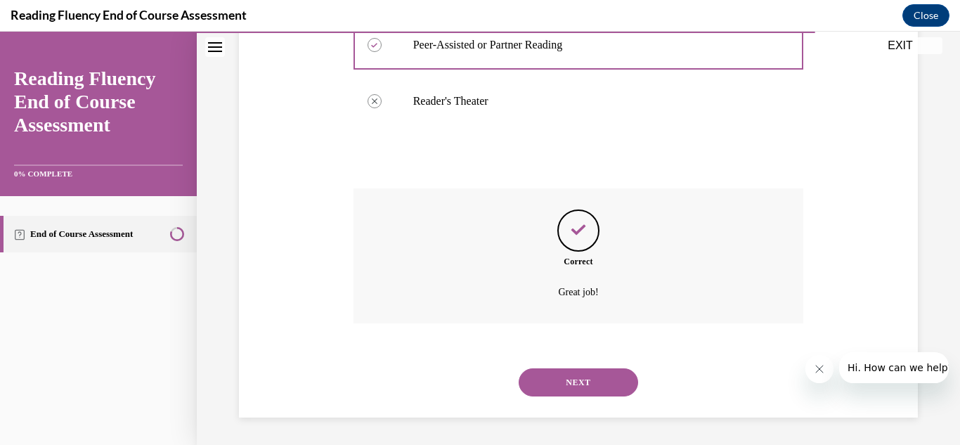
scroll to position [442, 0]
click at [561, 380] on button "NEXT" at bounding box center [578, 381] width 119 height 28
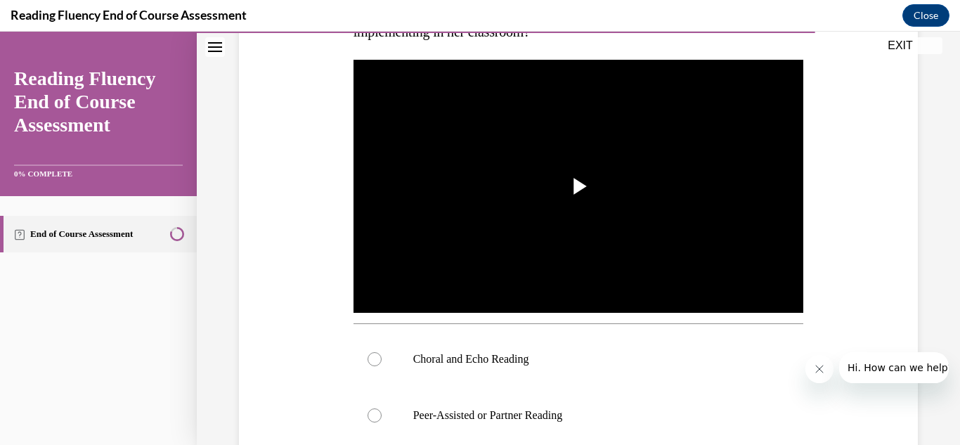
scroll to position [277, 0]
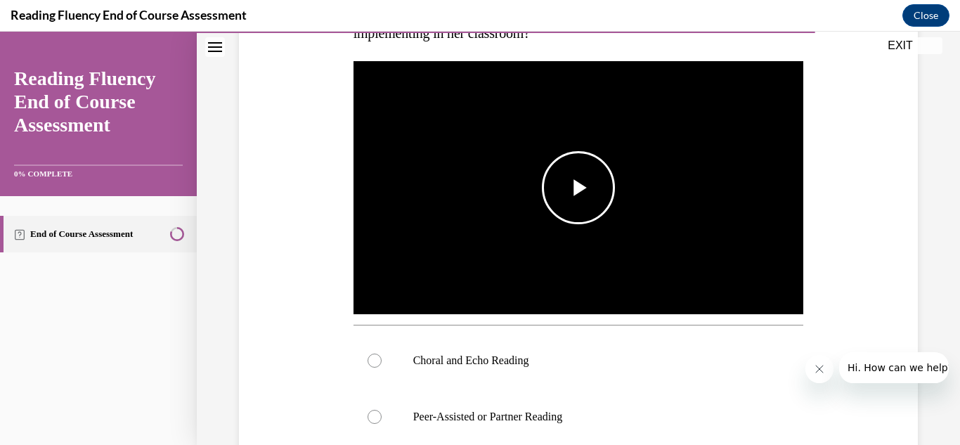
click at [578, 188] on span "Video player" at bounding box center [578, 188] width 0 height 0
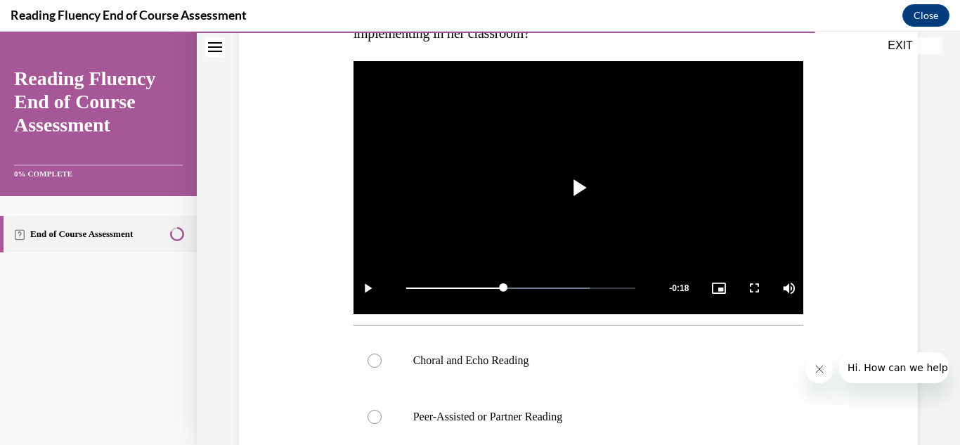
drag, startPoint x: 498, startPoint y: 282, endPoint x: 280, endPoint y: 246, distance: 221.6
click at [280, 246] on div "Question 14/16 In this video, which instructional strategy for fluency is Ms. S…" at bounding box center [578, 303] width 686 height 855
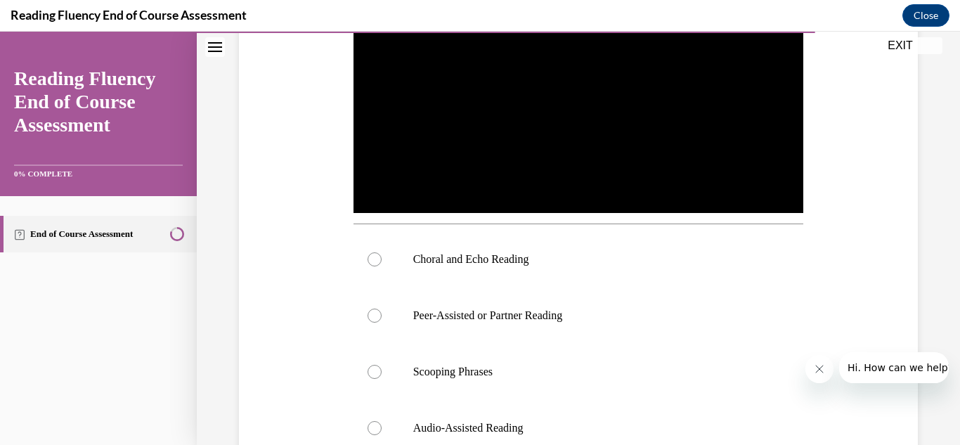
scroll to position [356, 0]
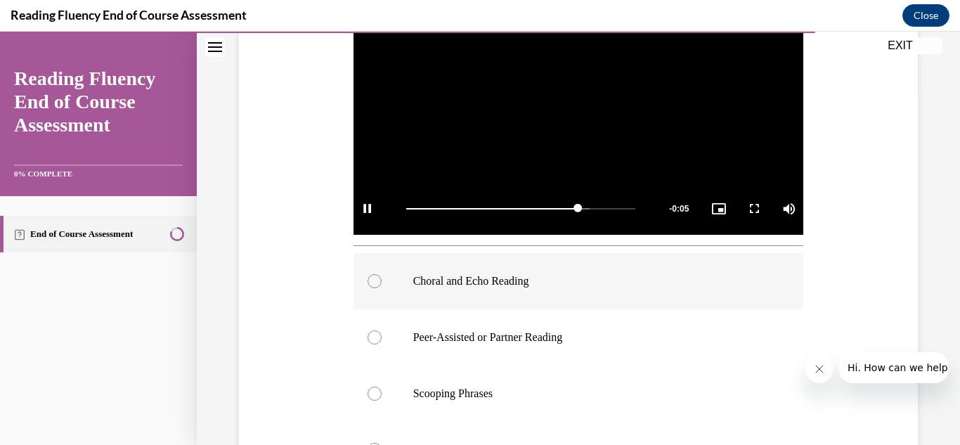
click at [374, 280] on div at bounding box center [374, 281] width 14 height 14
click at [374, 280] on input "Choral and Echo Reading" at bounding box center [374, 281] width 14 height 14
radio input "true"
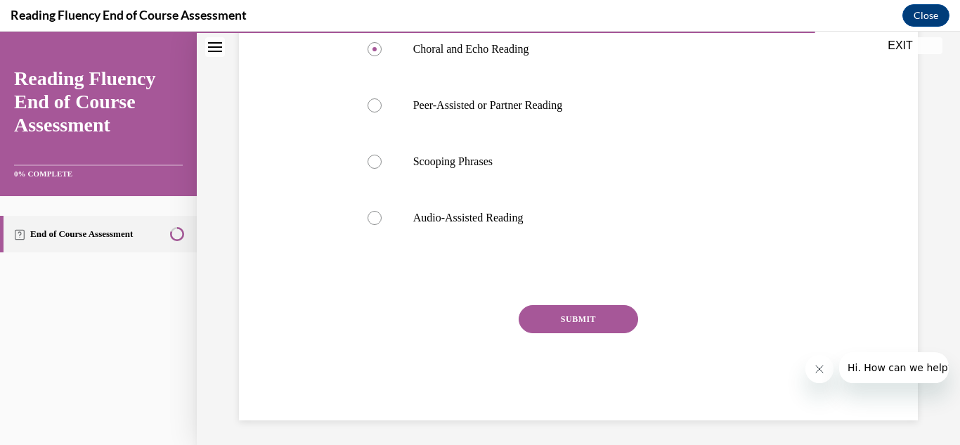
click at [575, 320] on button "SUBMIT" at bounding box center [578, 319] width 119 height 28
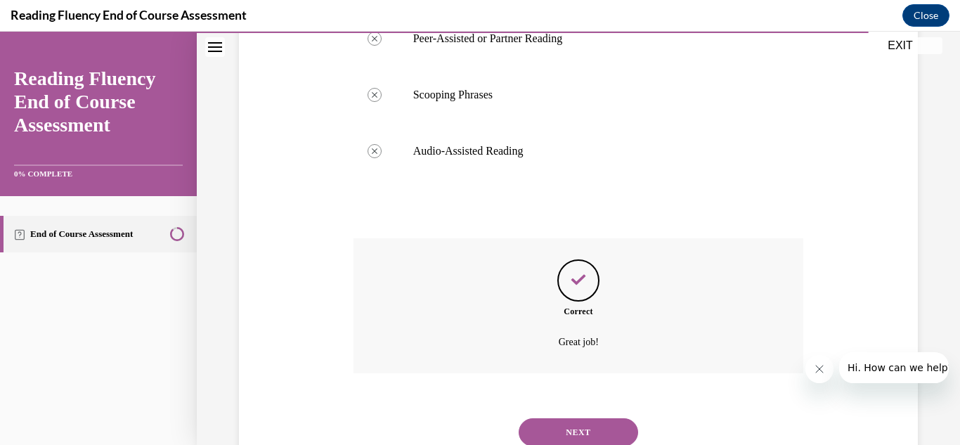
scroll to position [702, 0]
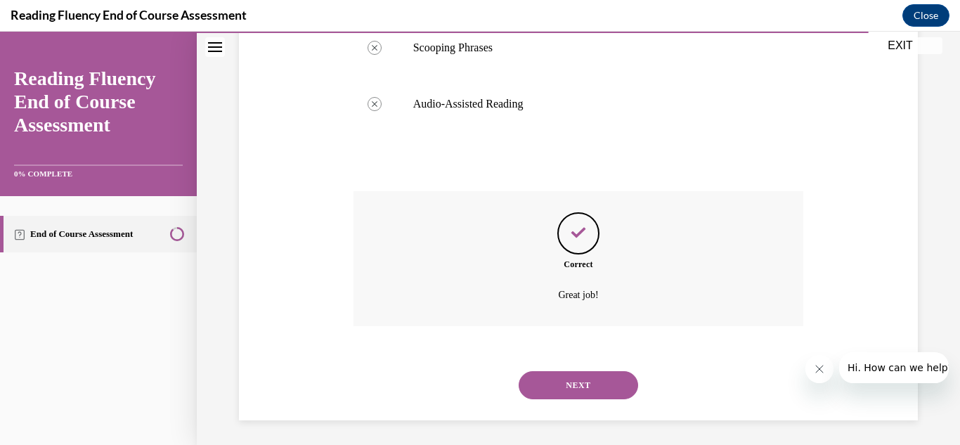
click at [564, 379] on button "NEXT" at bounding box center [578, 385] width 119 height 28
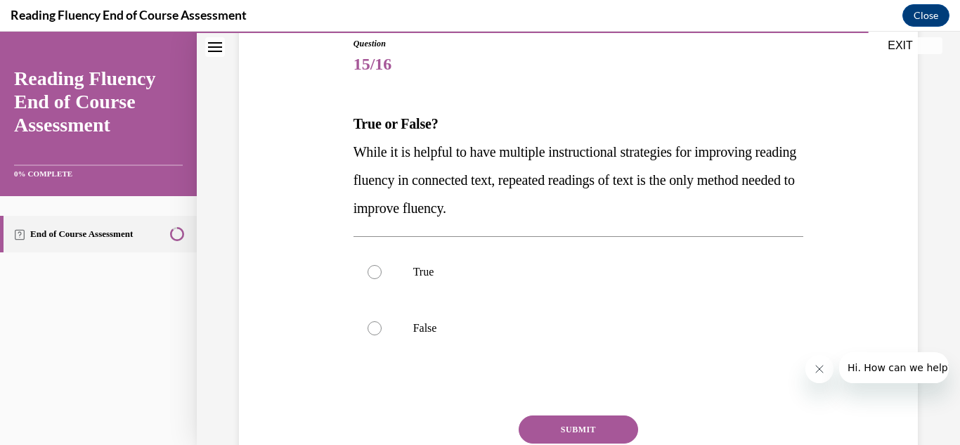
scroll to position [159, 0]
click at [515, 323] on p "False" at bounding box center [591, 327] width 356 height 14
click at [382, 323] on input "False" at bounding box center [374, 327] width 14 height 14
radio input "true"
click at [593, 434] on button "SUBMIT" at bounding box center [578, 429] width 119 height 28
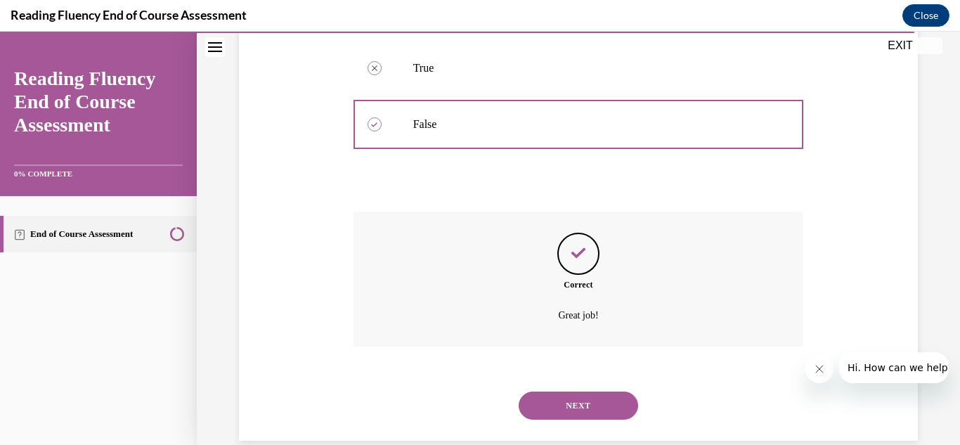
scroll to position [386, 0]
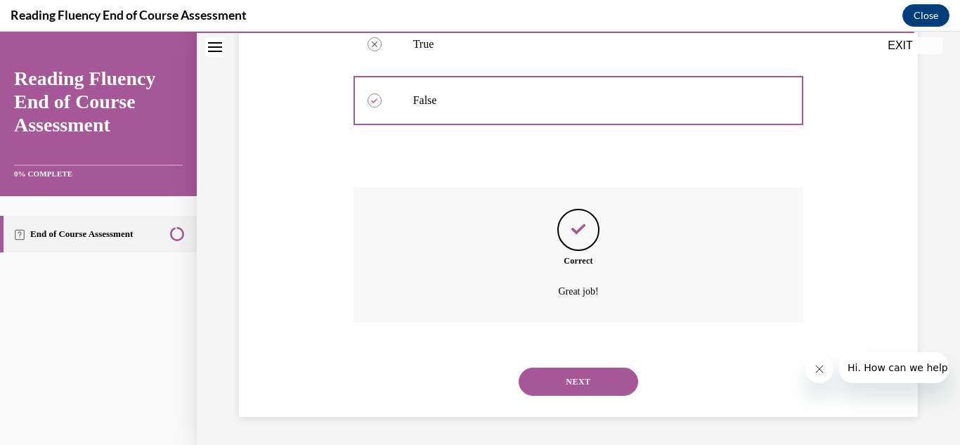
click at [575, 396] on div "NEXT" at bounding box center [578, 381] width 450 height 56
click at [573, 379] on button "NEXT" at bounding box center [578, 381] width 119 height 28
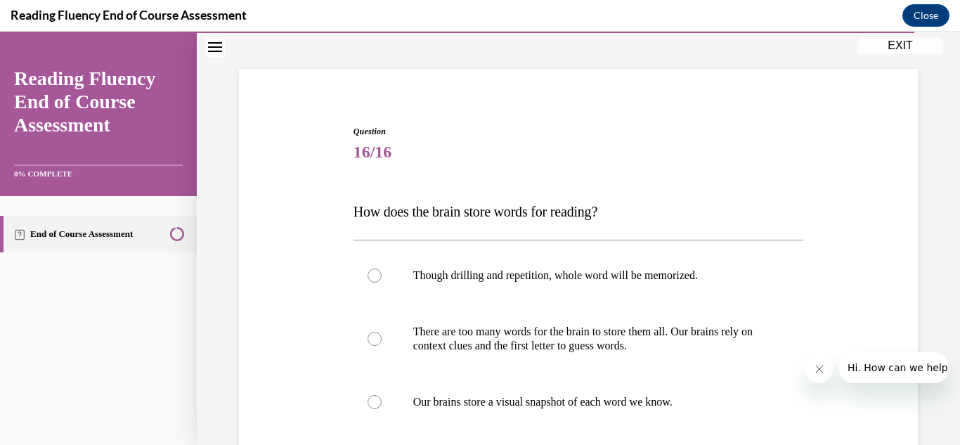
scroll to position [168, 0]
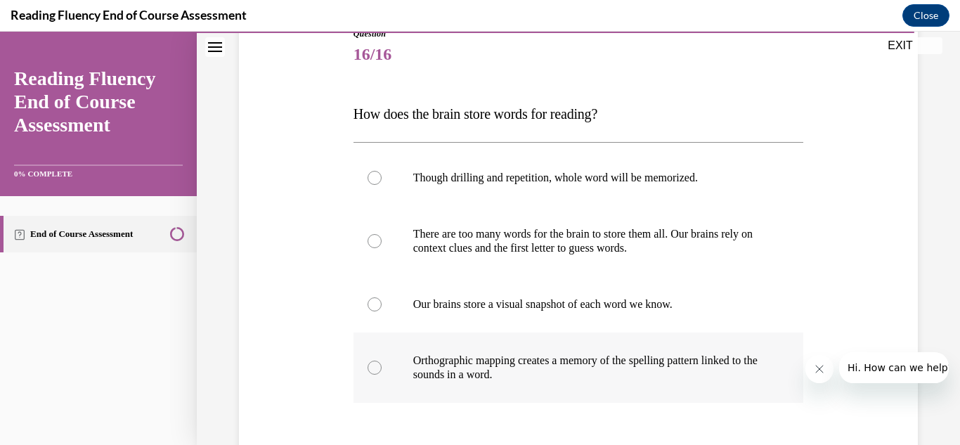
drag, startPoint x: 383, startPoint y: 372, endPoint x: 370, endPoint y: 368, distance: 14.0
click at [370, 368] on div at bounding box center [374, 367] width 14 height 14
click at [370, 368] on input "Orthographic mapping creates a memory of the spelling pattern linked to the sou…" at bounding box center [374, 367] width 14 height 14
radio input "true"
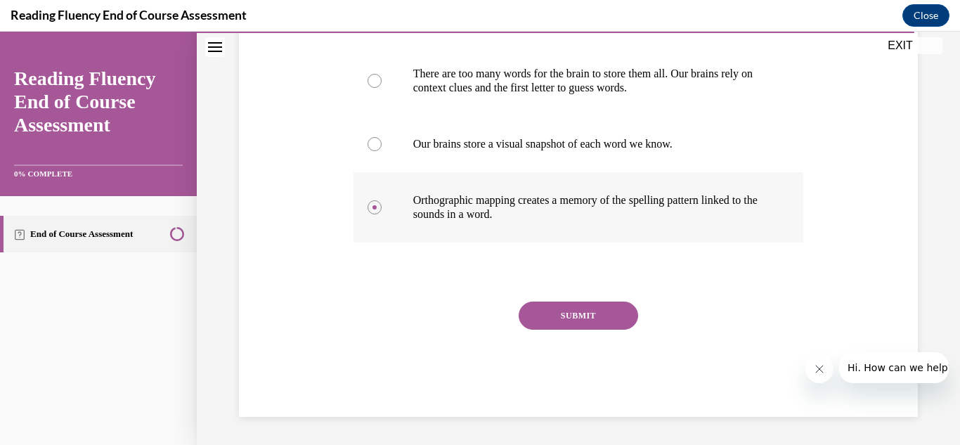
scroll to position [328, 0]
click at [568, 316] on button "SUBMIT" at bounding box center [578, 315] width 119 height 28
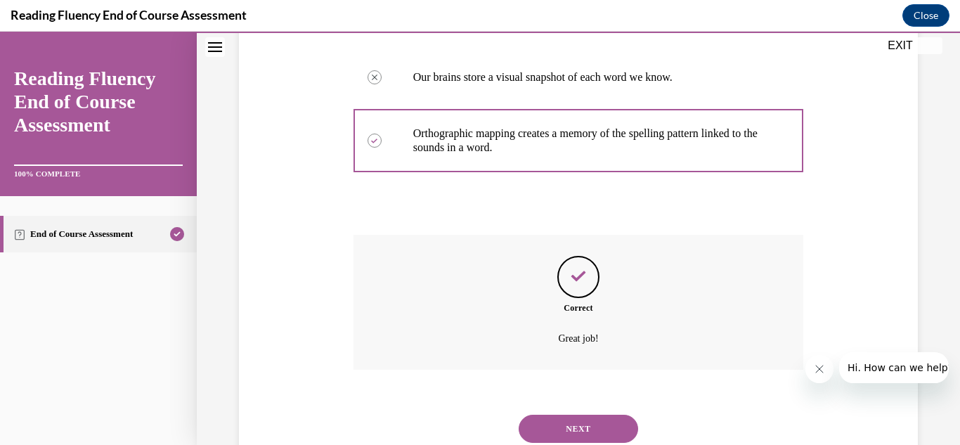
scroll to position [442, 0]
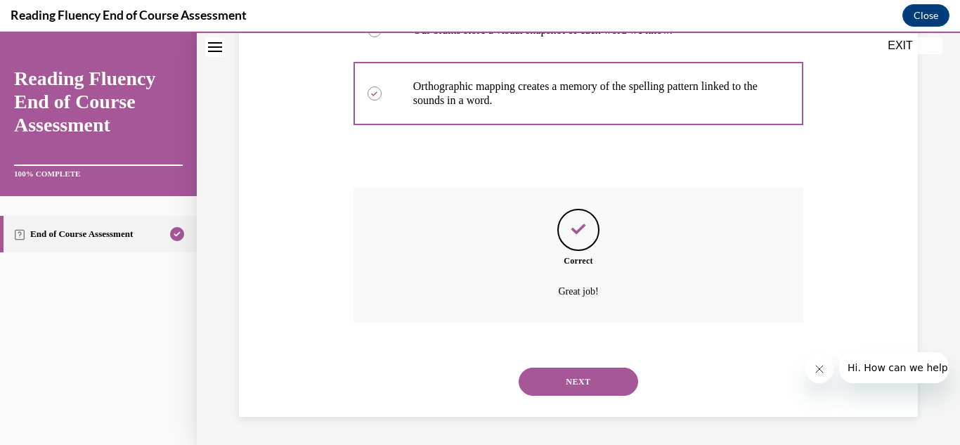
click at [552, 385] on button "NEXT" at bounding box center [578, 381] width 119 height 28
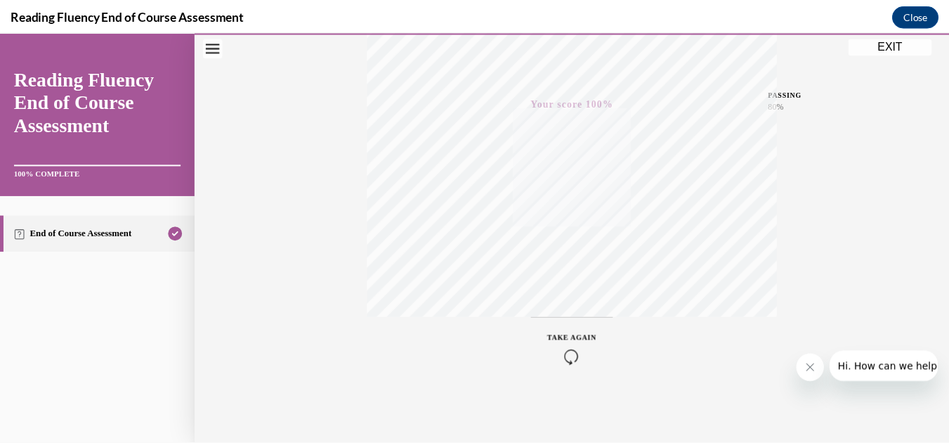
scroll to position [0, 0]
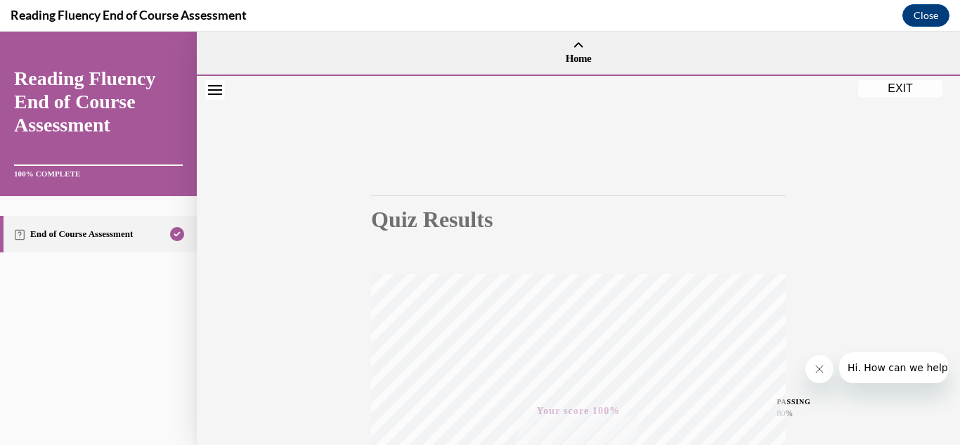
click at [887, 94] on button "EXIT" at bounding box center [900, 88] width 84 height 17
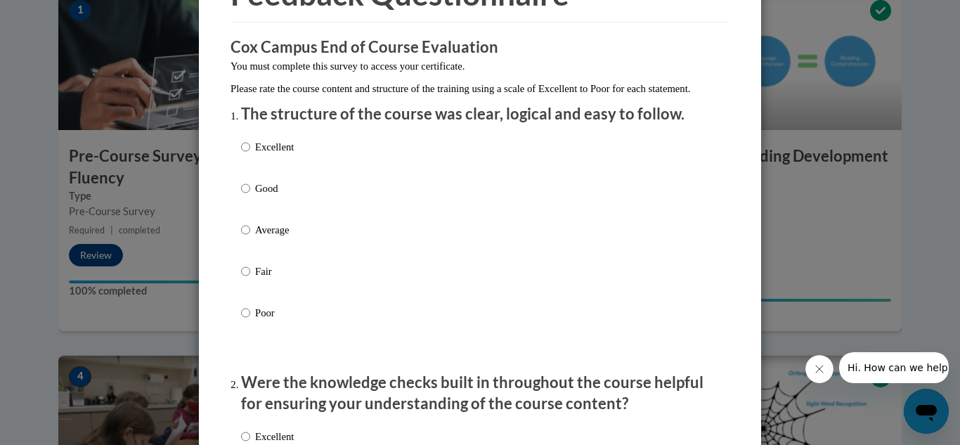
scroll to position [93, 0]
click at [241, 154] on input "Excellent" at bounding box center [245, 145] width 9 height 15
radio input "true"
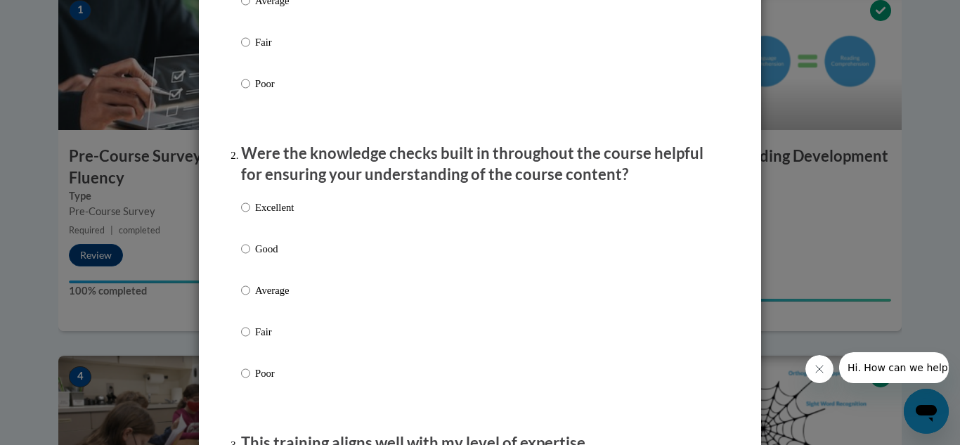
scroll to position [323, 0]
click at [241, 214] on input "Excellent" at bounding box center [245, 206] width 9 height 15
radio input "true"
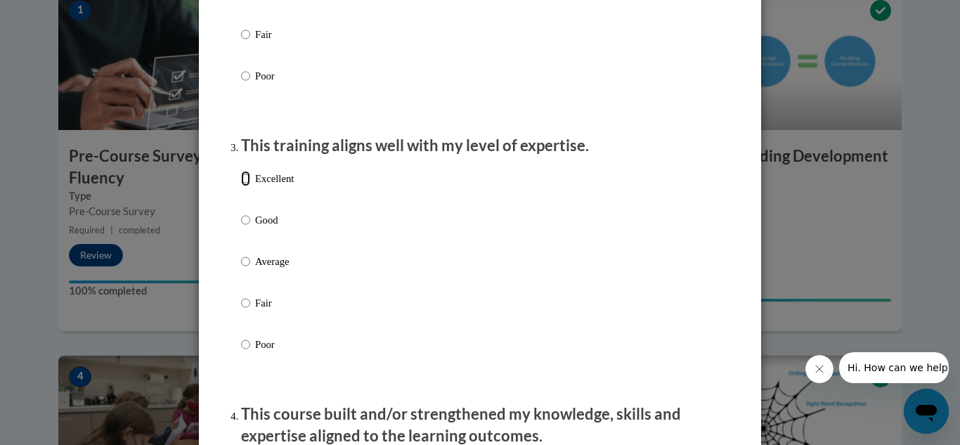
click at [244, 186] on input "Excellent" at bounding box center [245, 178] width 9 height 15
radio input "true"
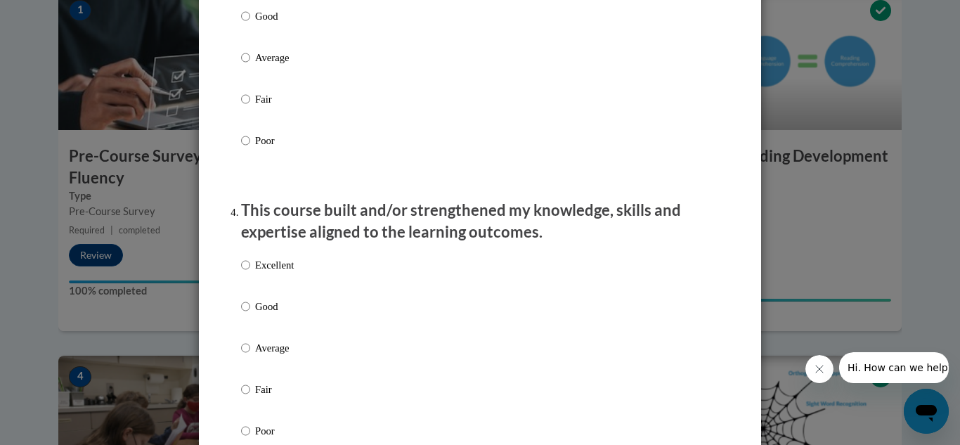
scroll to position [826, 0]
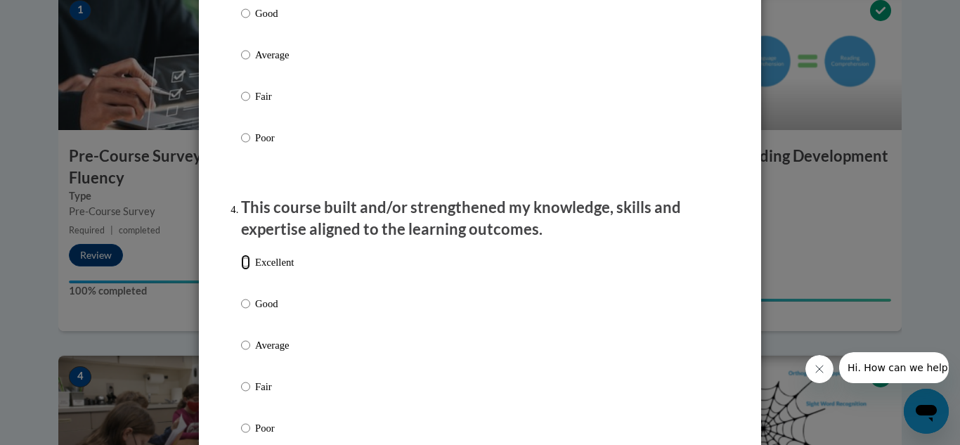
click at [245, 270] on input "Excellent" at bounding box center [245, 261] width 9 height 15
radio input "true"
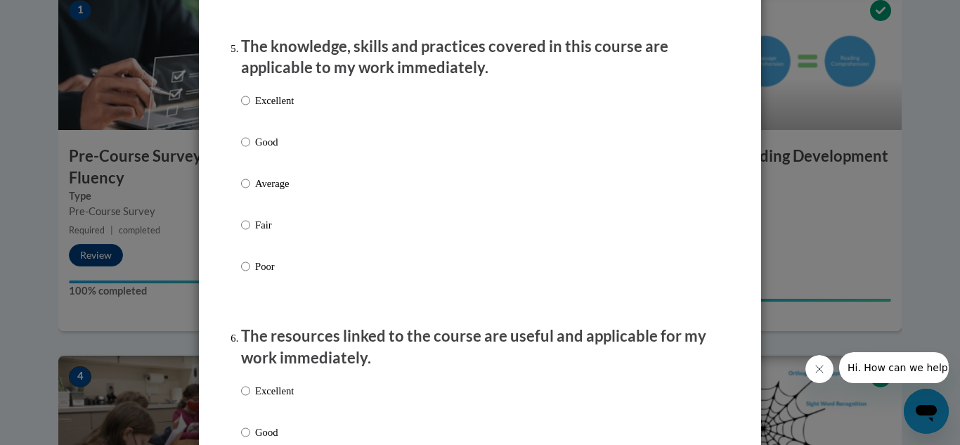
scroll to position [1279, 0]
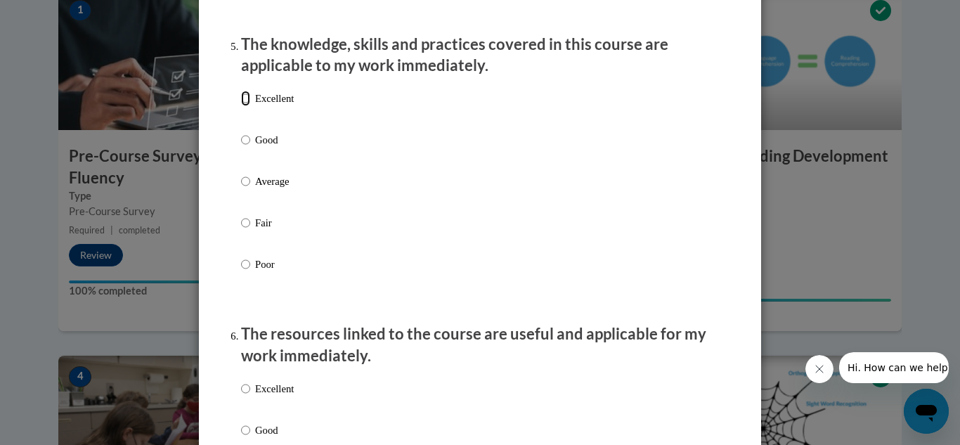
click at [242, 106] on input "Excellent" at bounding box center [245, 98] width 9 height 15
radio input "true"
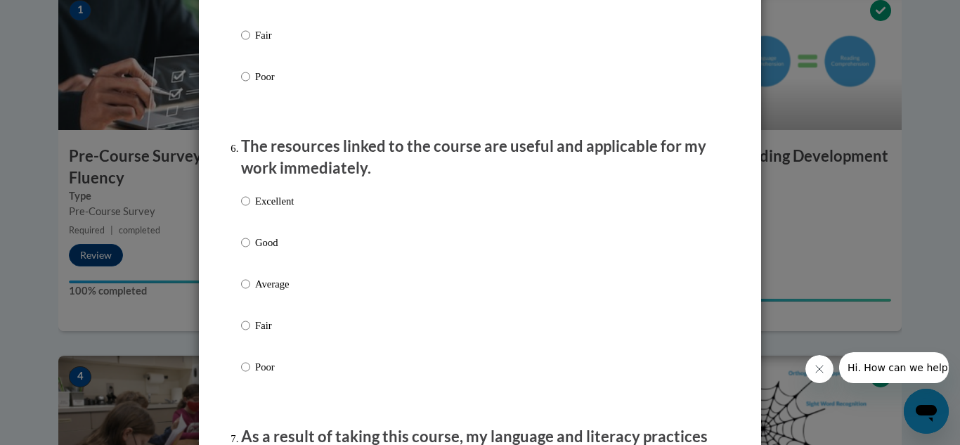
scroll to position [1465, 0]
click at [245, 210] on input "Excellent" at bounding box center [245, 202] width 9 height 15
radio input "true"
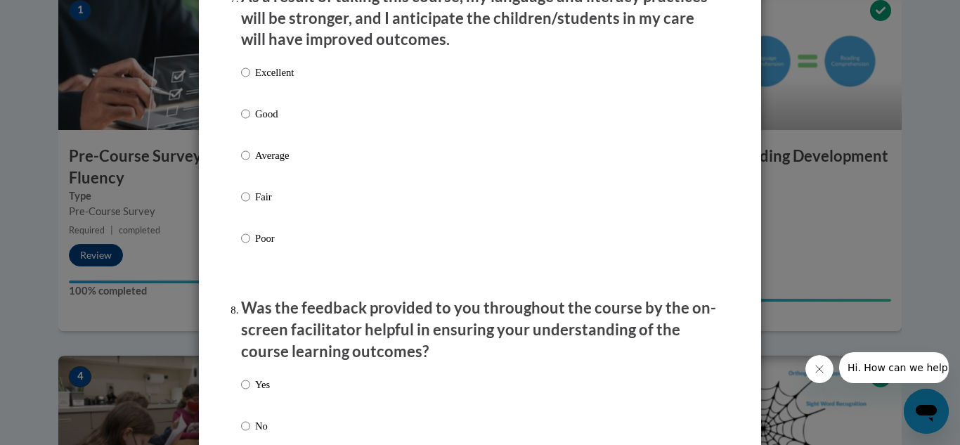
scroll to position [1909, 0]
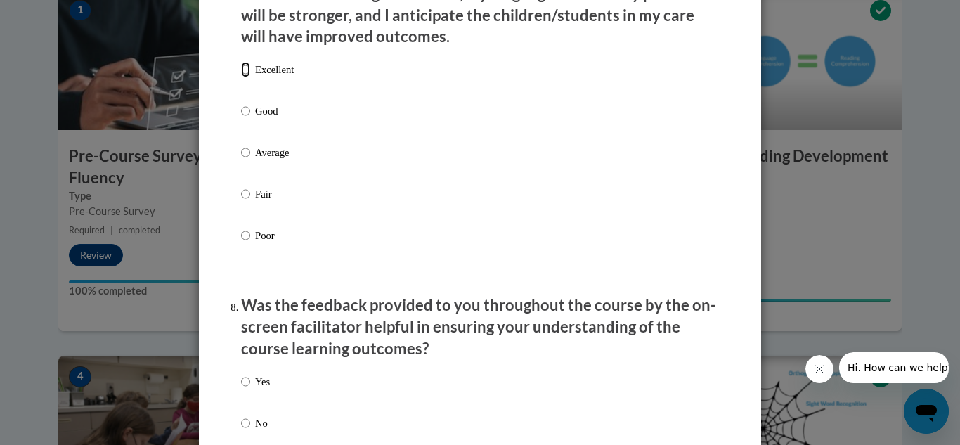
click at [241, 77] on input "Excellent" at bounding box center [245, 69] width 9 height 15
radio input "true"
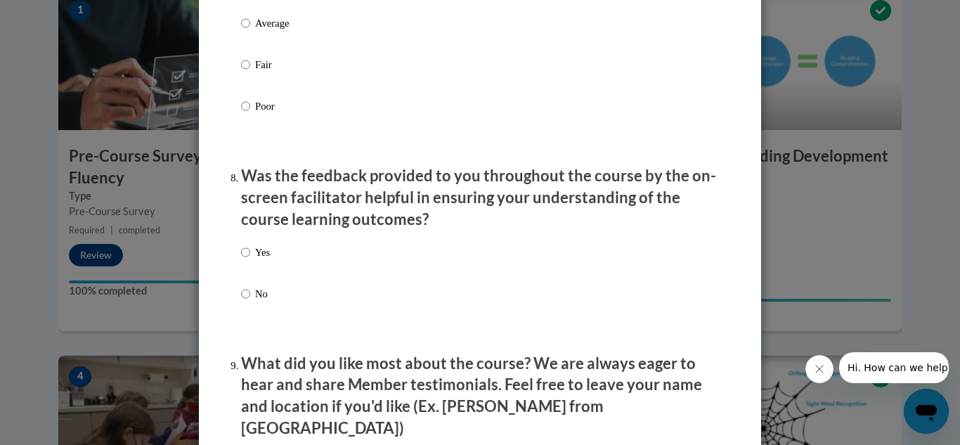
scroll to position [1958, 0]
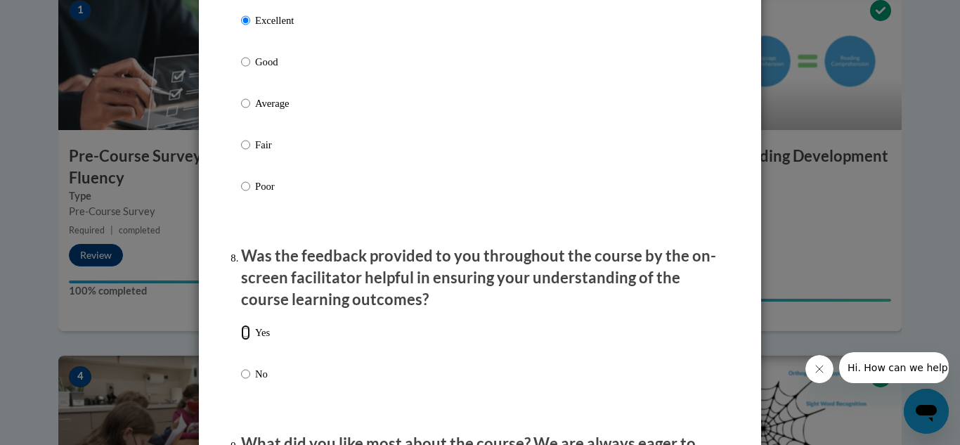
click at [241, 340] on input "Yes" at bounding box center [245, 332] width 9 height 15
radio input "true"
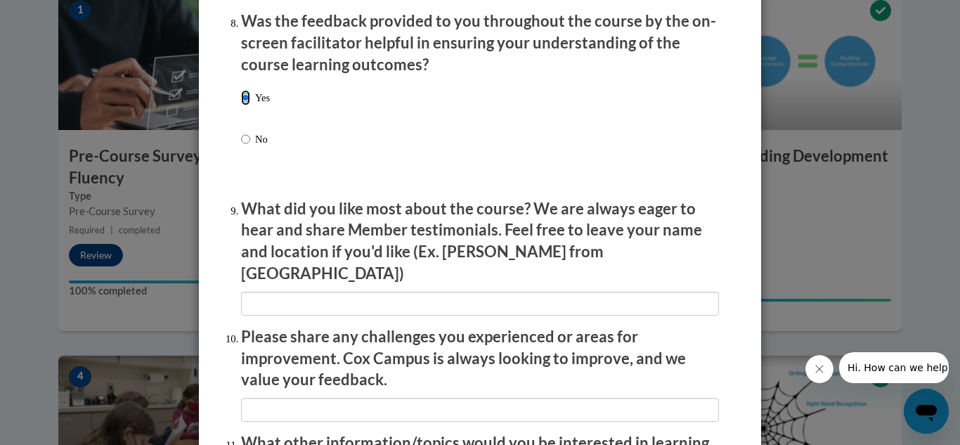
scroll to position [2195, 0]
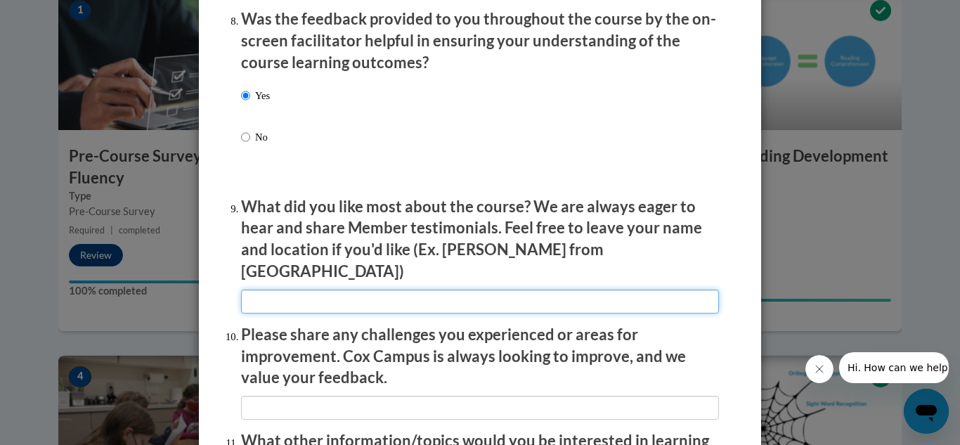
click at [255, 290] on input "textbox" at bounding box center [480, 301] width 478 height 24
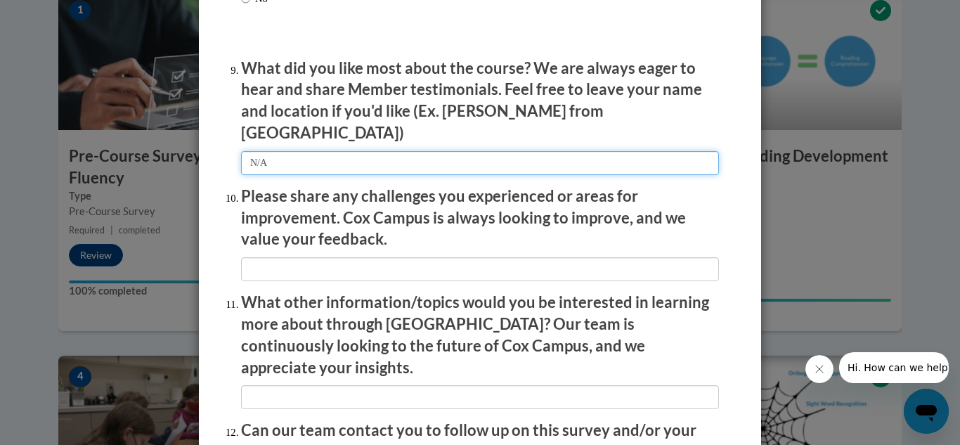
scroll to position [2351, 0]
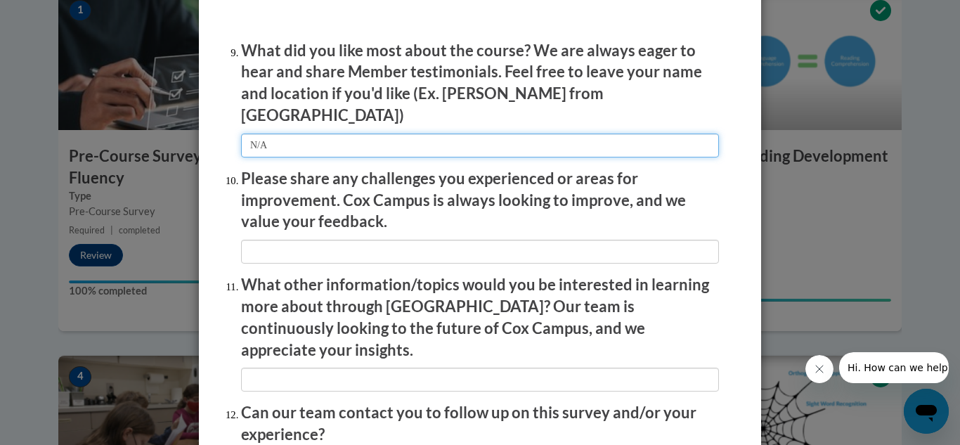
type input "N/A"
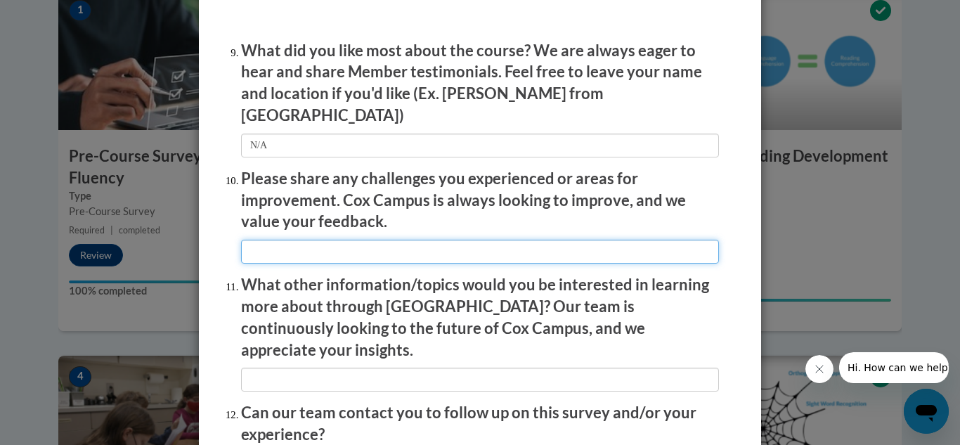
drag, startPoint x: 249, startPoint y: 235, endPoint x: 242, endPoint y: 239, distance: 7.6
click at [242, 240] on input "textbox" at bounding box center [480, 252] width 478 height 24
type input "N/A"
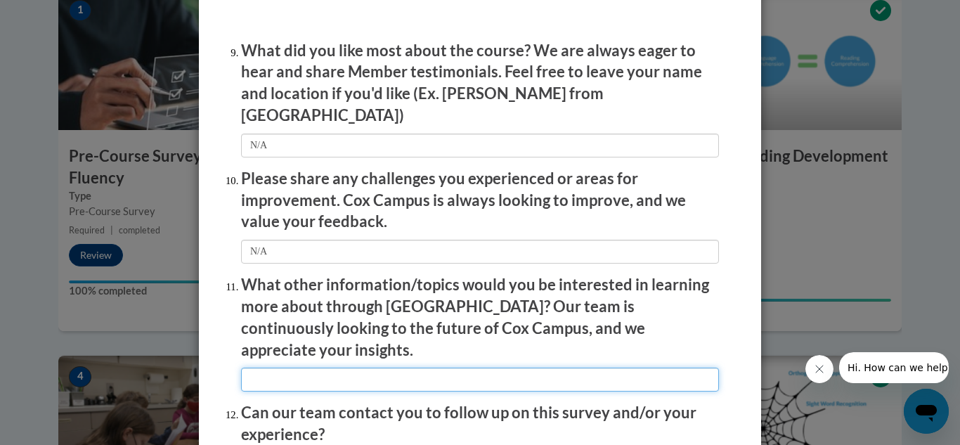
click at [260, 367] on input "textbox" at bounding box center [480, 379] width 478 height 24
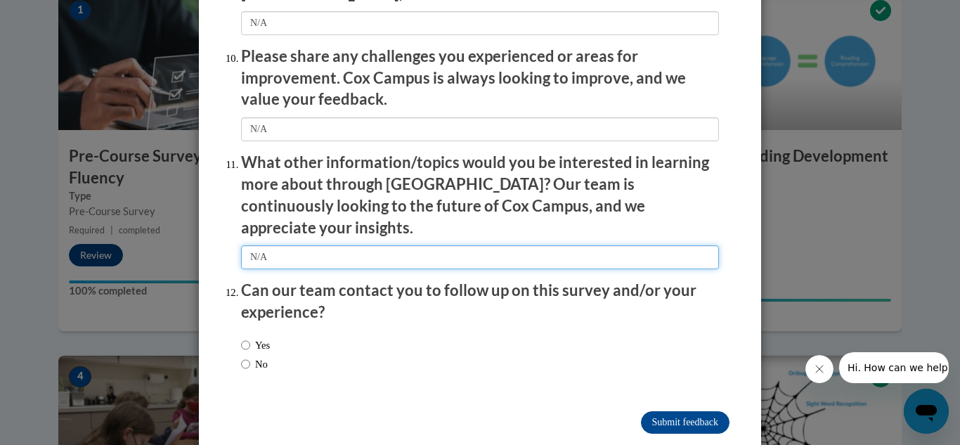
scroll to position [2475, 0]
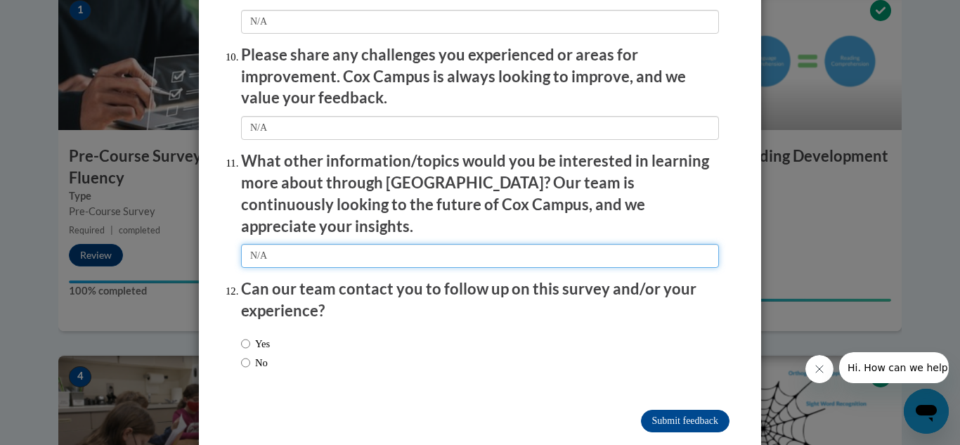
type input "N/A"
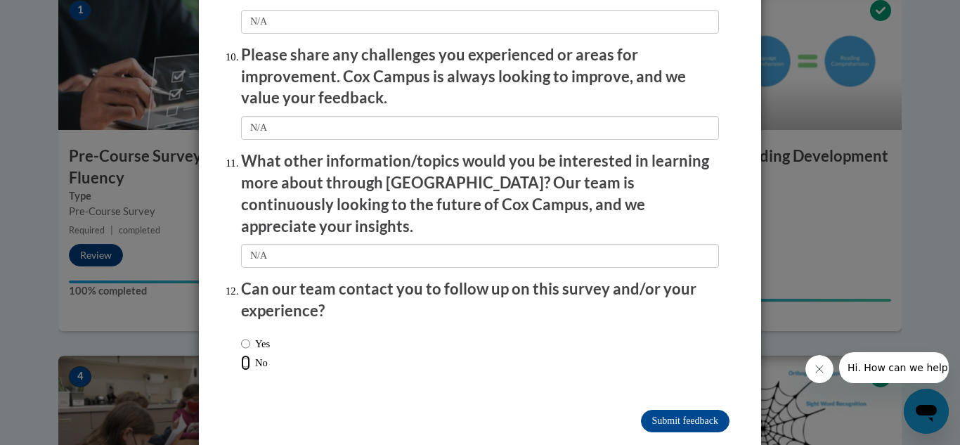
click at [241, 355] on input "No" at bounding box center [245, 362] width 9 height 15
radio input "true"
click at [675, 410] on input "Submit feedback" at bounding box center [685, 421] width 89 height 22
